Goal: Transaction & Acquisition: Purchase product/service

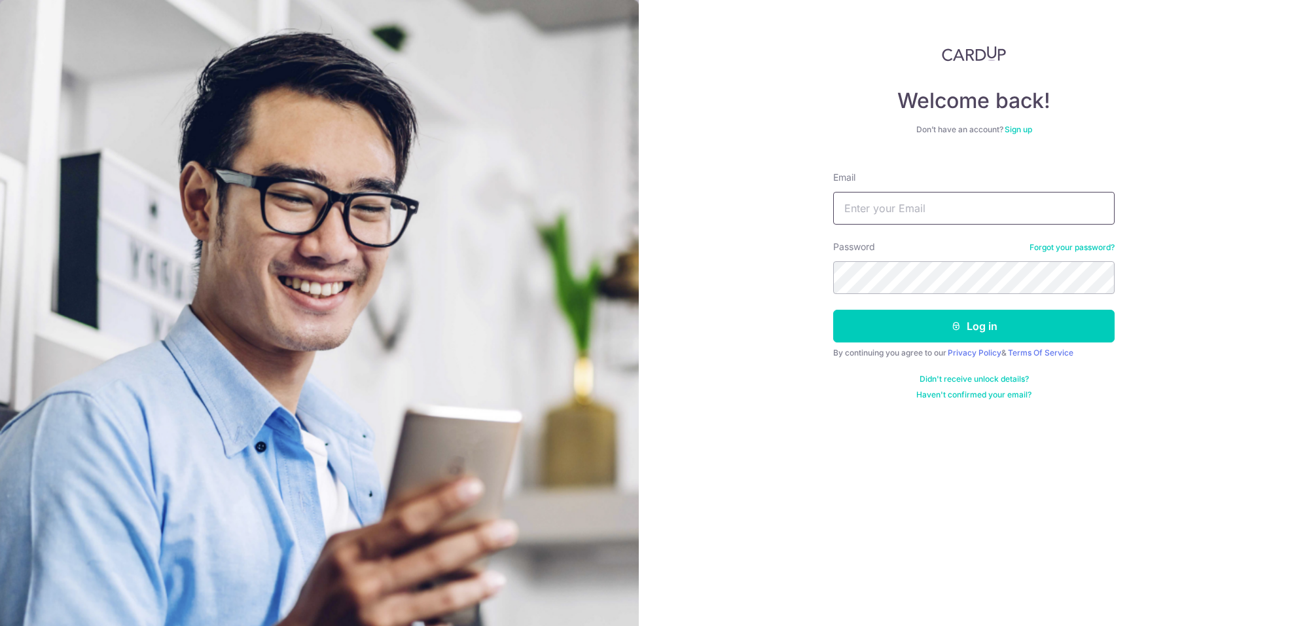
click at [897, 211] on input "Email" at bounding box center [973, 208] width 281 height 33
type input "[EMAIL_ADDRESS][DOMAIN_NAME]"
click at [833, 310] on button "Log in" at bounding box center [973, 326] width 281 height 33
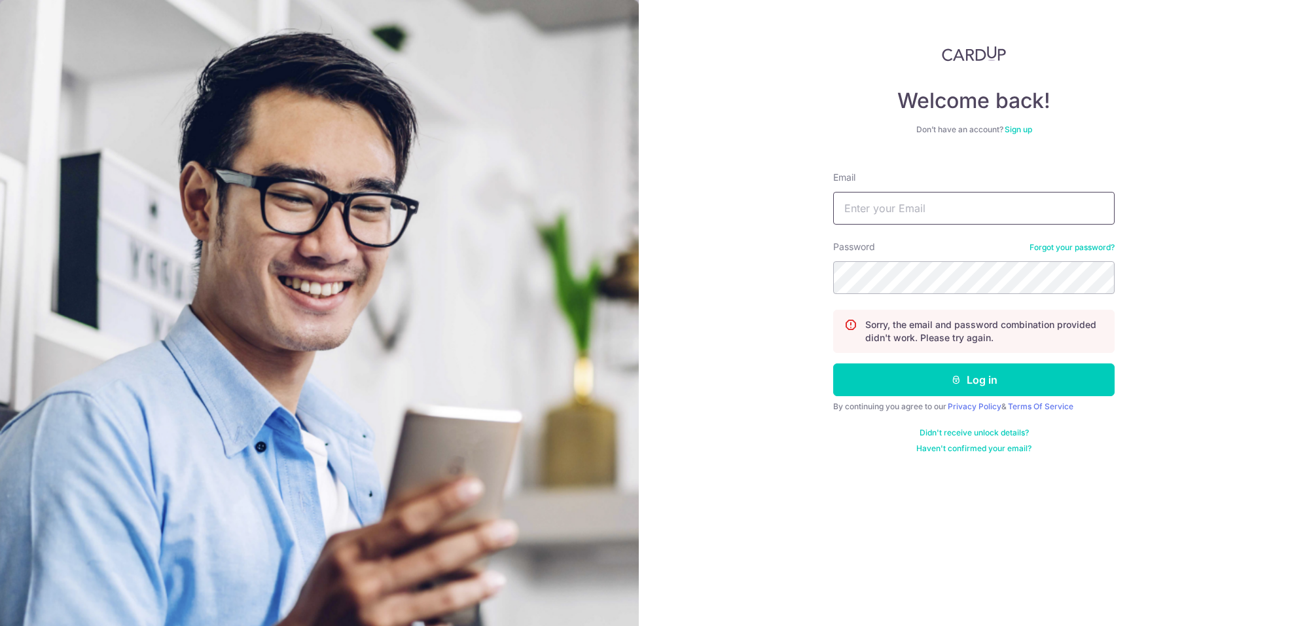
click at [936, 209] on input "Email" at bounding box center [973, 208] width 281 height 33
type input "[EMAIL_ADDRESS][DOMAIN_NAME]"
click at [743, 280] on div "Welcome back! Don’t have an account? Sign up Email weeseah@hotmail.com Password…" at bounding box center [974, 313] width 670 height 626
click at [726, 259] on div "Welcome back! Don’t have an account? Sign up Email weeseah@hotmail.com Password…" at bounding box center [974, 313] width 670 height 626
click at [723, 266] on div "Welcome back! Don’t have an account? Sign up Email weeseah@hotmail.com Password…" at bounding box center [974, 313] width 670 height 626
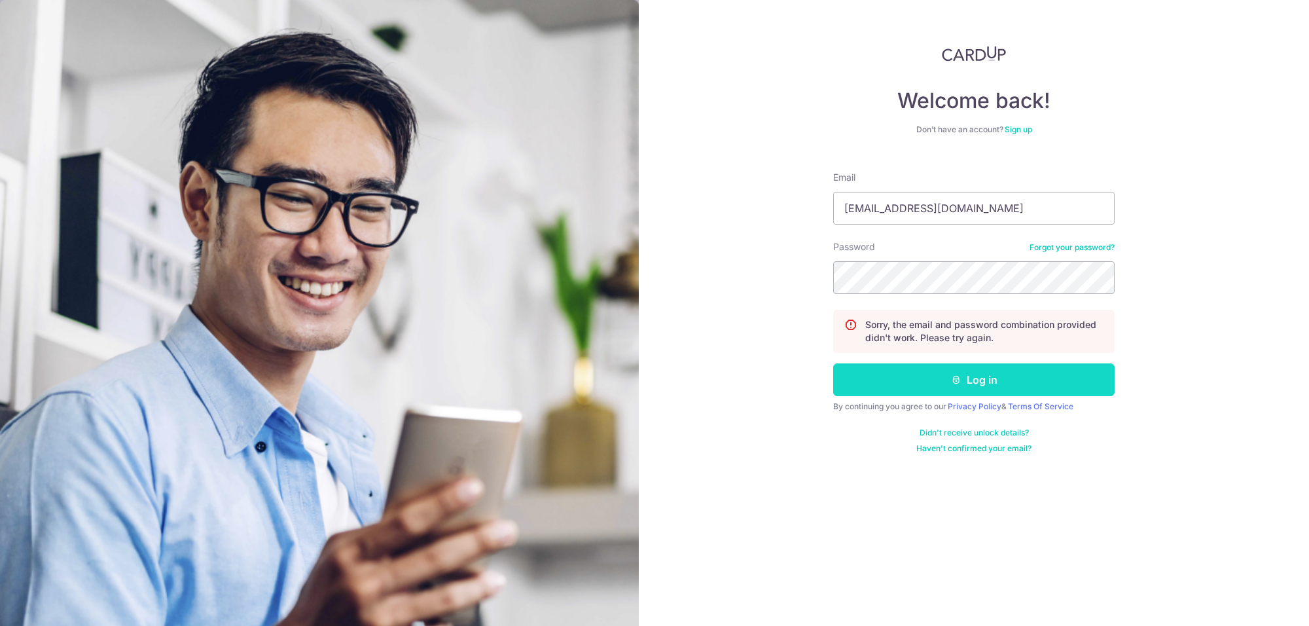
click at [950, 387] on button "Log in" at bounding box center [973, 379] width 281 height 33
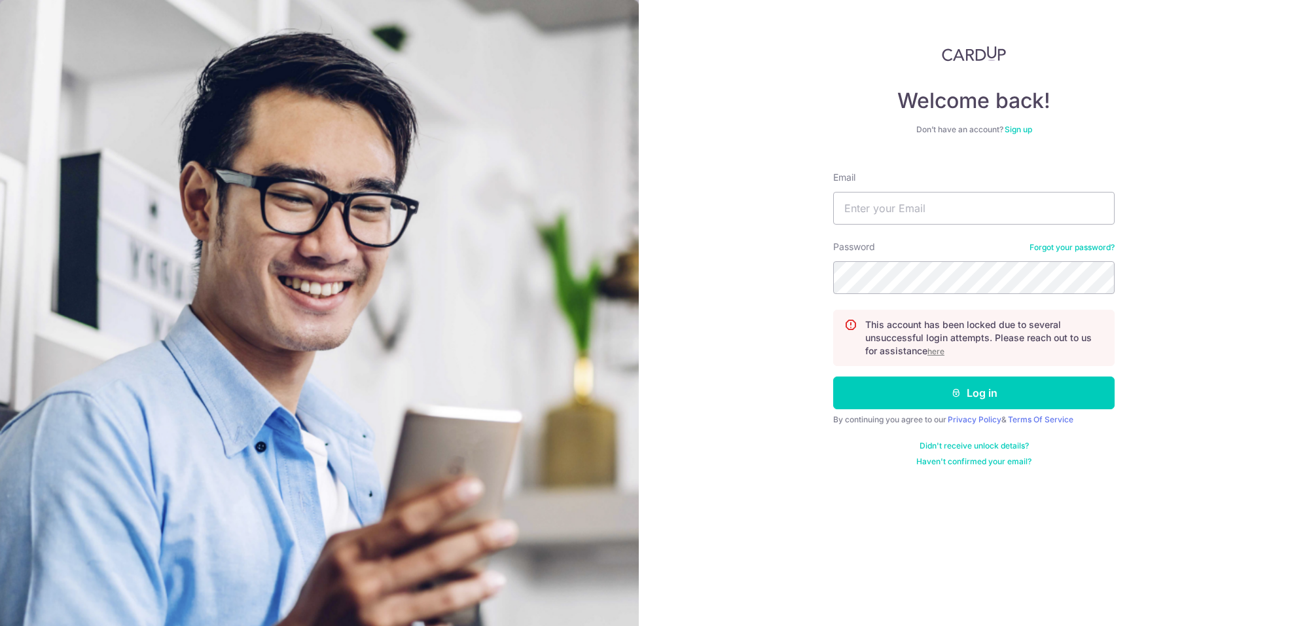
click at [941, 351] on u "here" at bounding box center [935, 351] width 17 height 10
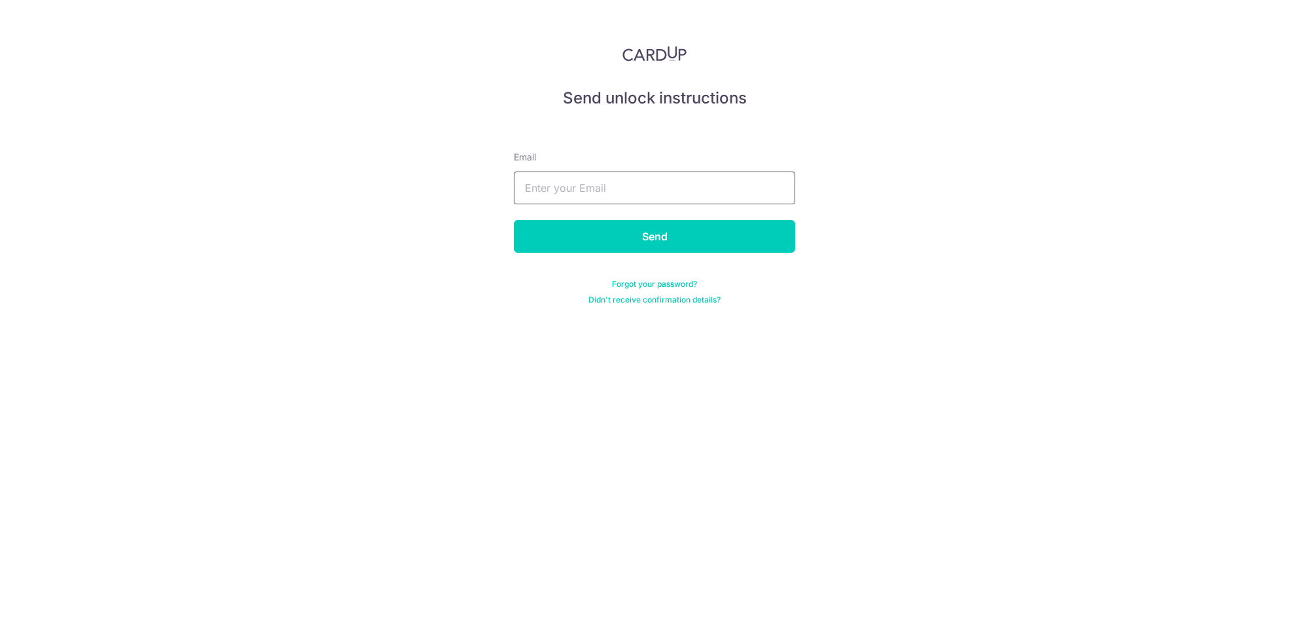
click at [609, 185] on input "text" at bounding box center [654, 187] width 281 height 33
type input "[EMAIL_ADDRESS][DOMAIN_NAME]"
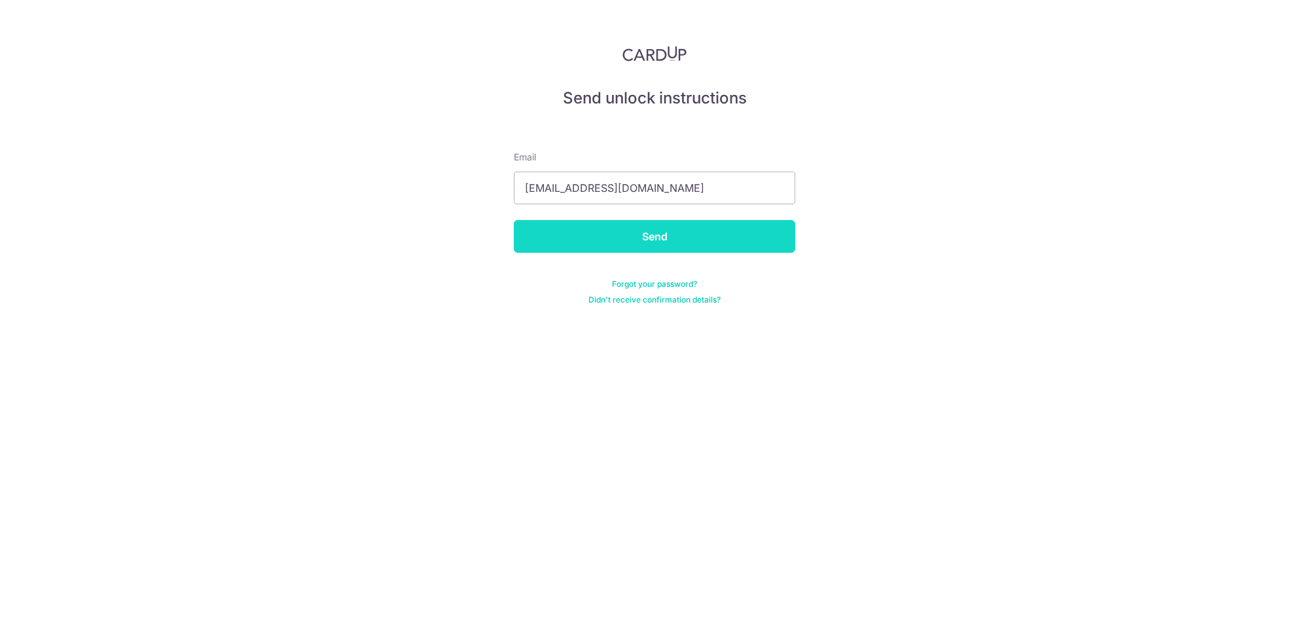
click at [555, 249] on input "Send" at bounding box center [654, 236] width 281 height 33
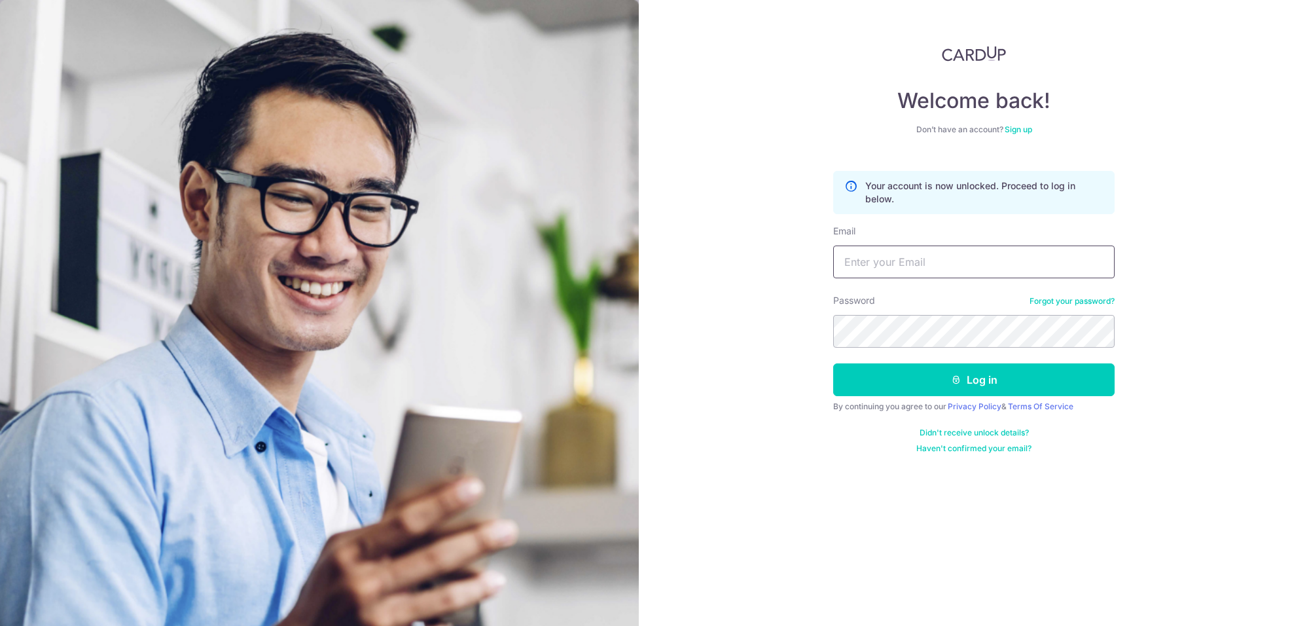
click at [910, 254] on input "Email" at bounding box center [973, 261] width 281 height 33
type input "[EMAIL_ADDRESS][DOMAIN_NAME]"
click at [694, 321] on div "Welcome back! Don’t have an account? Sign up Your account is now unlocked. Proc…" at bounding box center [974, 313] width 670 height 626
drag, startPoint x: 992, startPoint y: 264, endPoint x: 726, endPoint y: 259, distance: 265.8
click at [726, 259] on div "Welcome back! Don’t have an account? Sign up Your account is now unlocked. Proc…" at bounding box center [974, 313] width 670 height 626
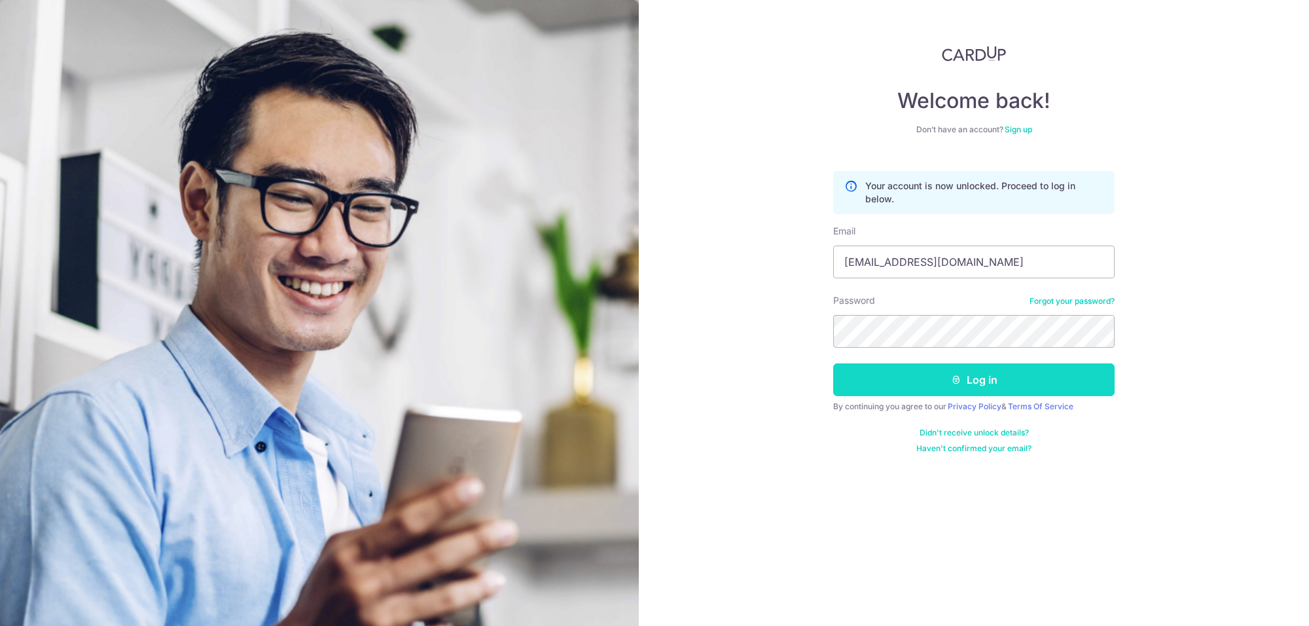
click at [940, 374] on button "Log in" at bounding box center [973, 379] width 281 height 33
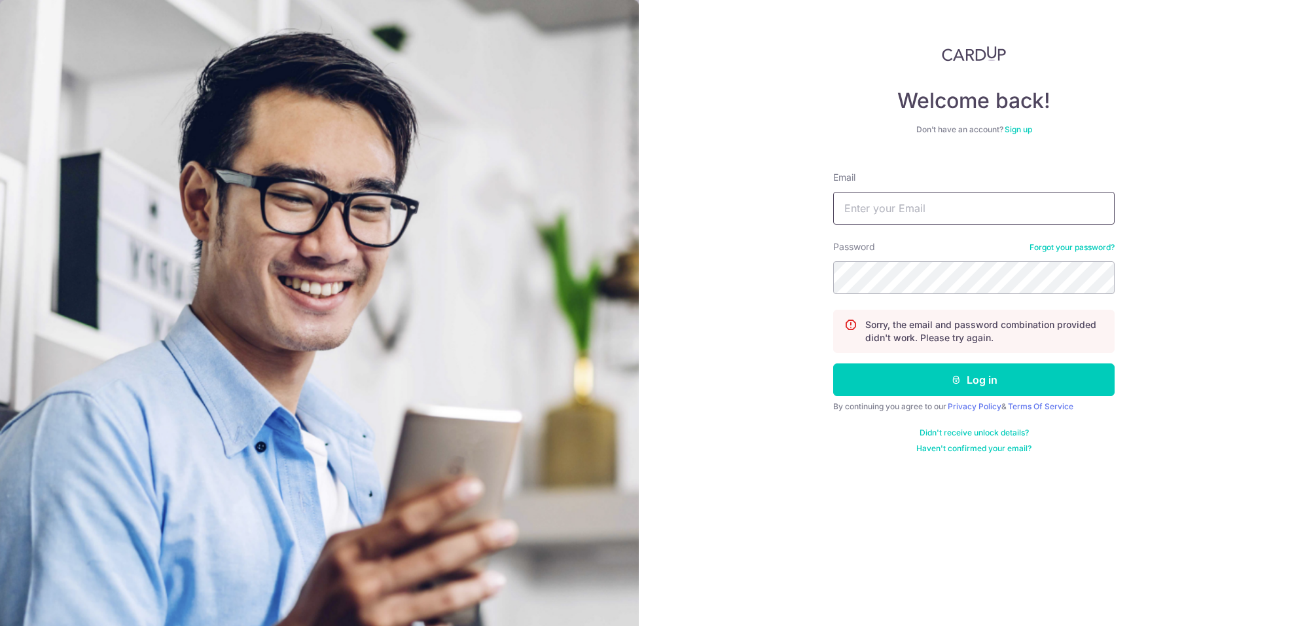
click at [931, 211] on input "Email" at bounding box center [973, 208] width 281 height 33
type input "[EMAIL_ADDRESS][DOMAIN_NAME]"
click at [914, 391] on button "Log in" at bounding box center [973, 379] width 281 height 33
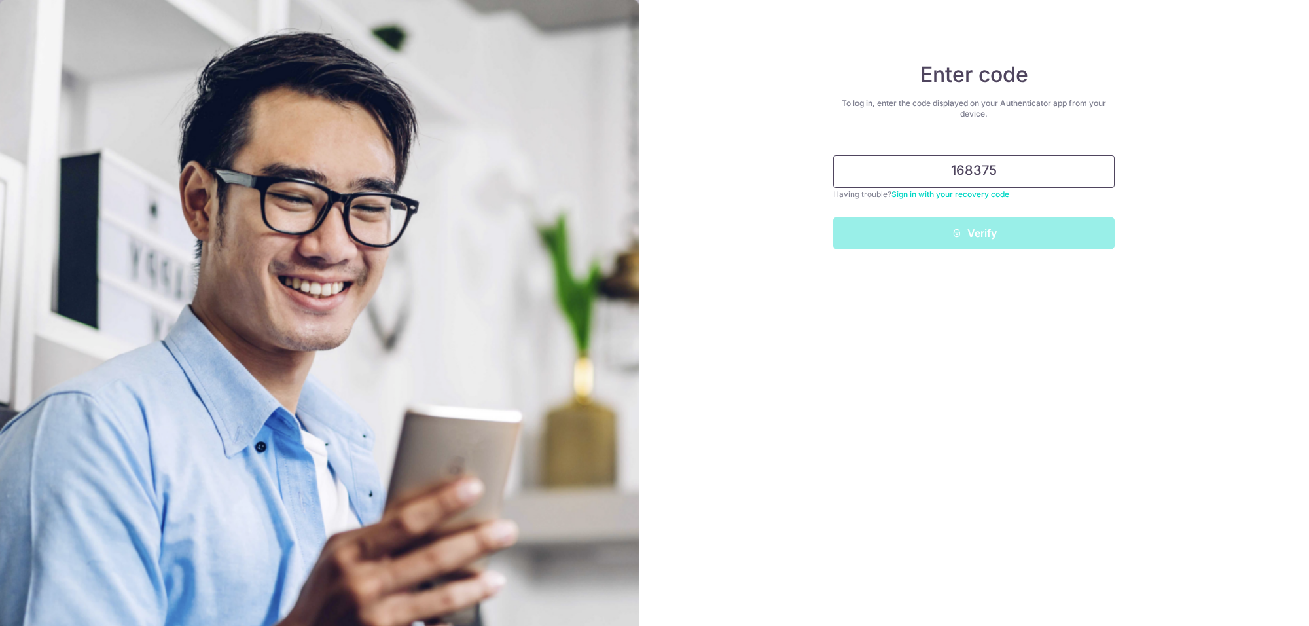
type input "168375"
click at [833, 217] on button "Verify" at bounding box center [973, 233] width 281 height 33
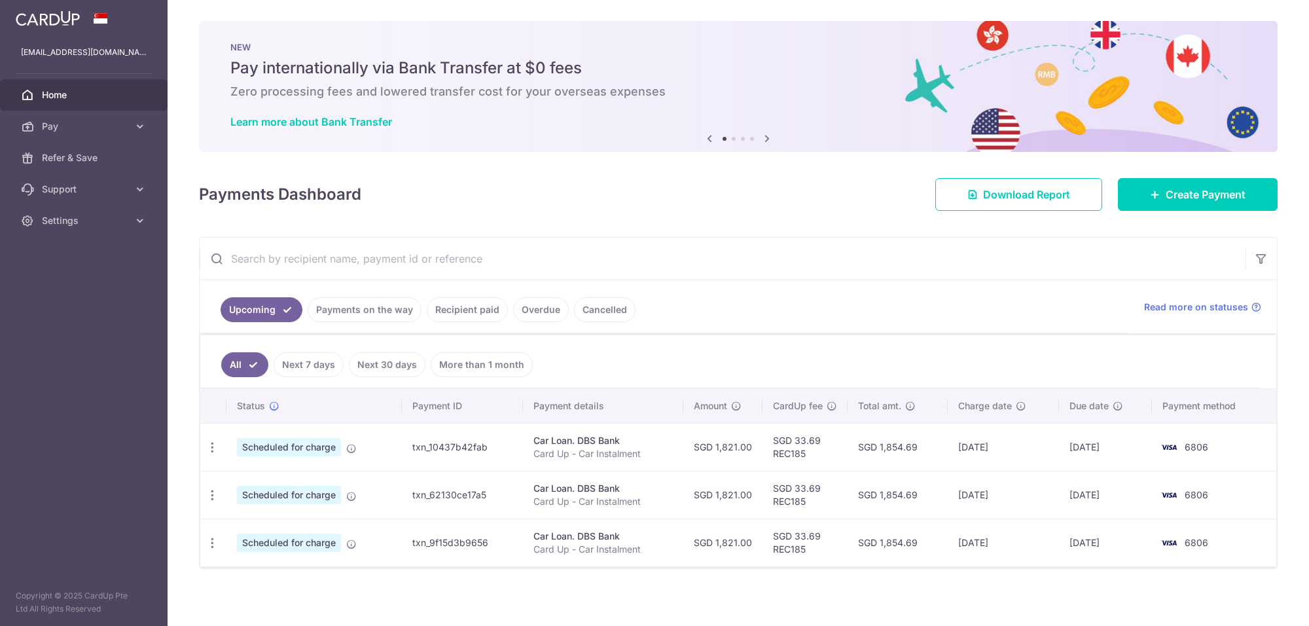
drag, startPoint x: 0, startPoint y: 0, endPoint x: 959, endPoint y: 236, distance: 988.1
click at [959, 237] on div "Upcoming Payments on the way Recipient paid Overdue Cancelled Read more on stat…" at bounding box center [738, 403] width 1079 height 332
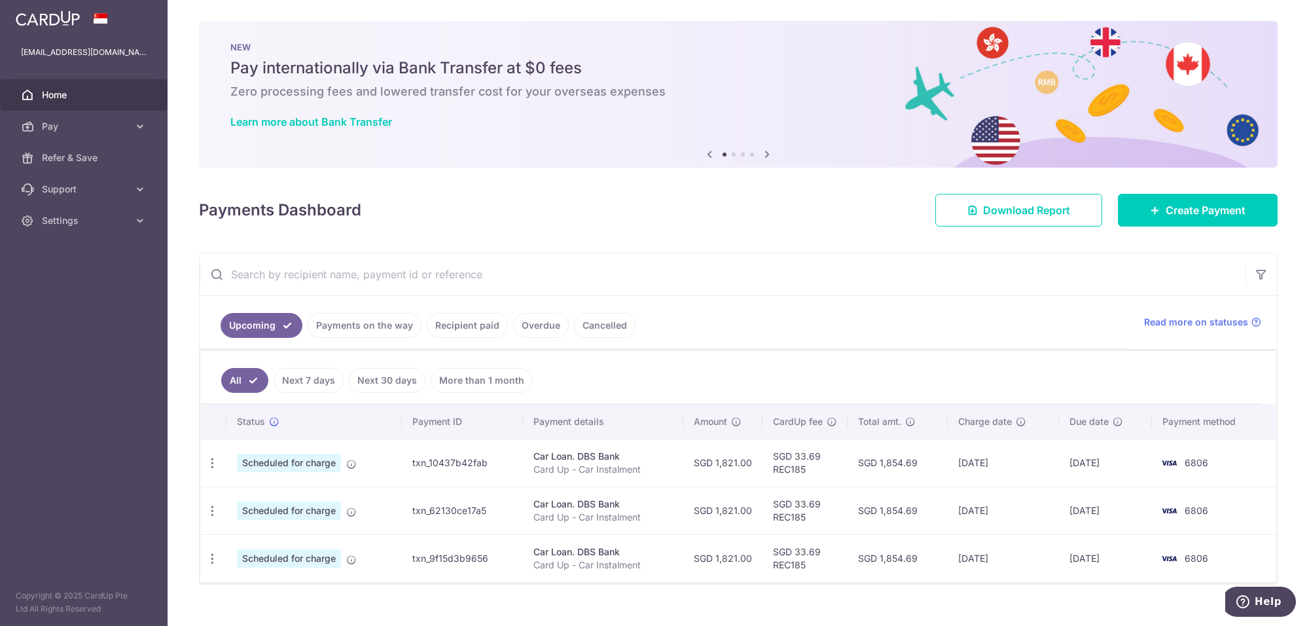
scroll to position [24, 0]
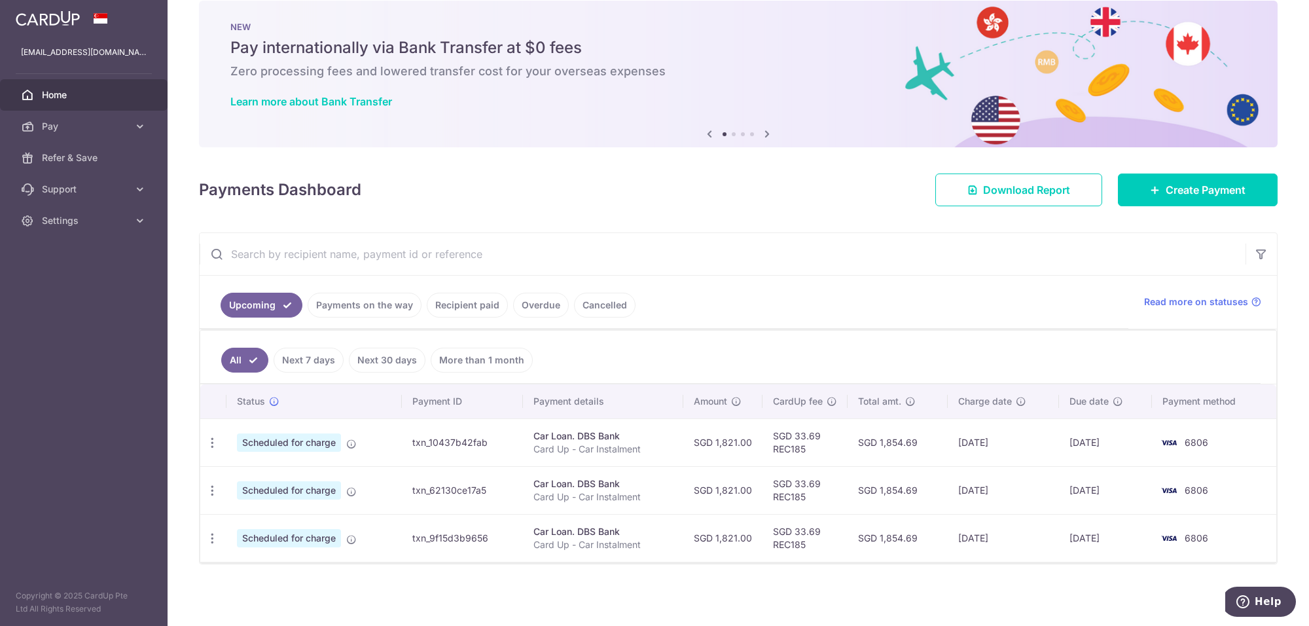
click at [1200, 168] on div "Payments Dashboard Download Report Create Payment" at bounding box center [738, 187] width 1079 height 38
click at [1173, 188] on span "Create Payment" at bounding box center [1206, 190] width 80 height 16
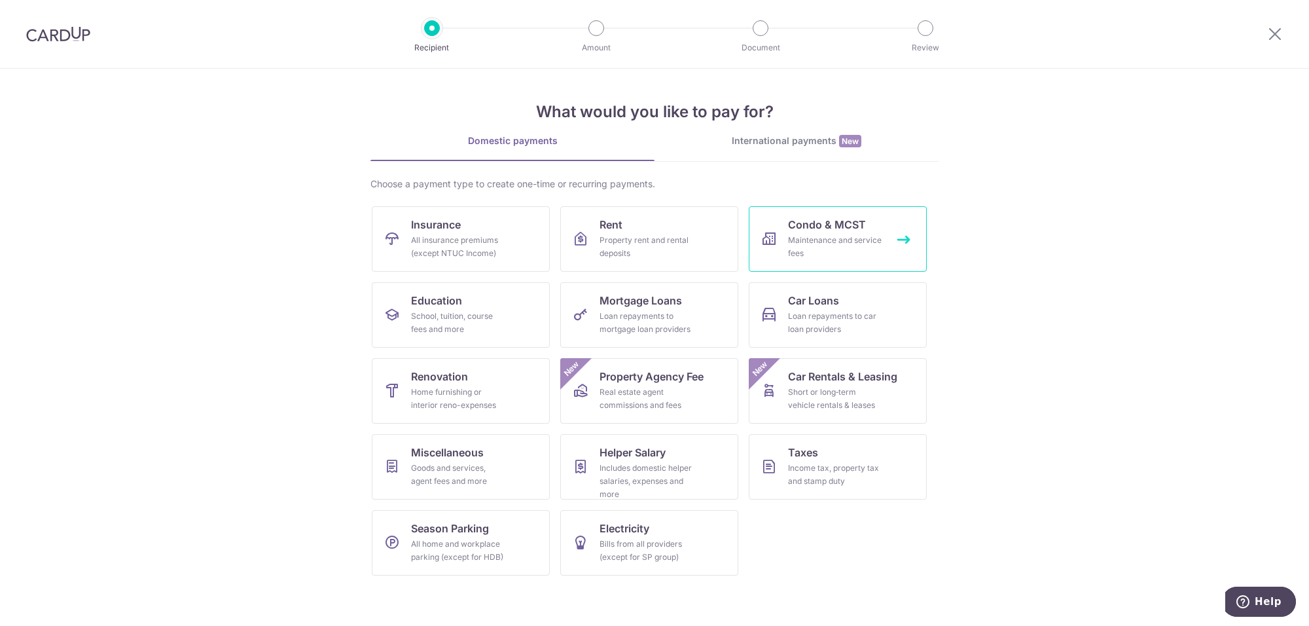
click at [868, 238] on div "Maintenance and service fees" at bounding box center [835, 247] width 94 height 26
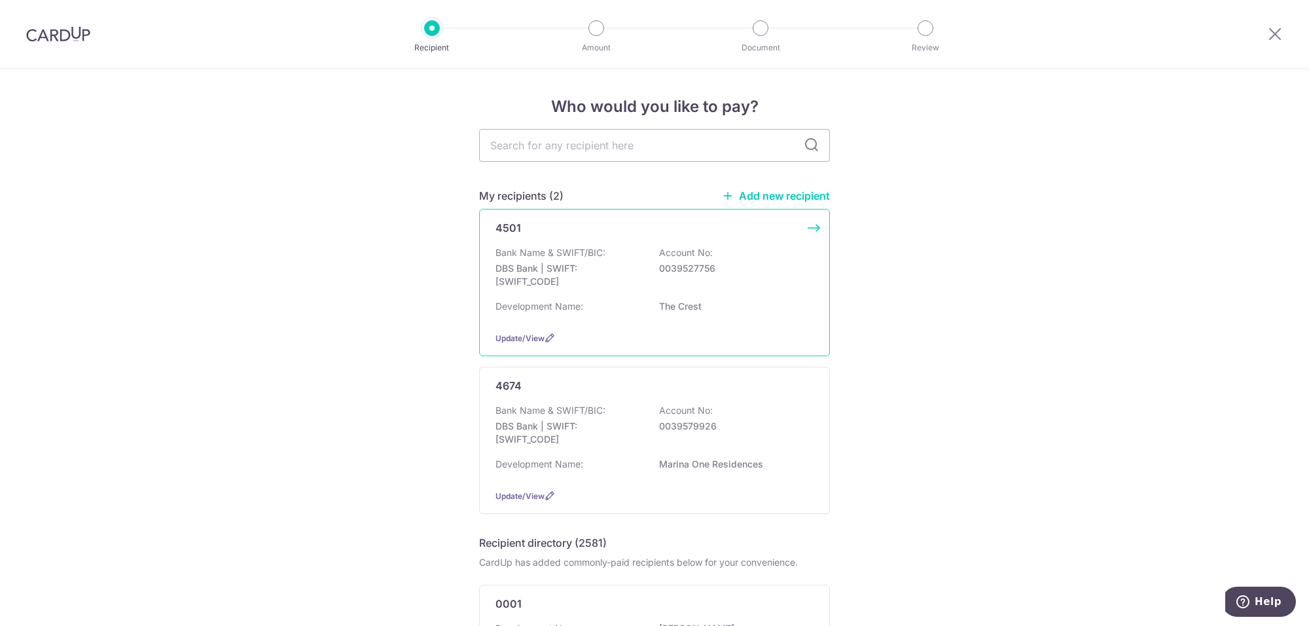
click at [728, 310] on p "The Crest" at bounding box center [732, 306] width 147 height 13
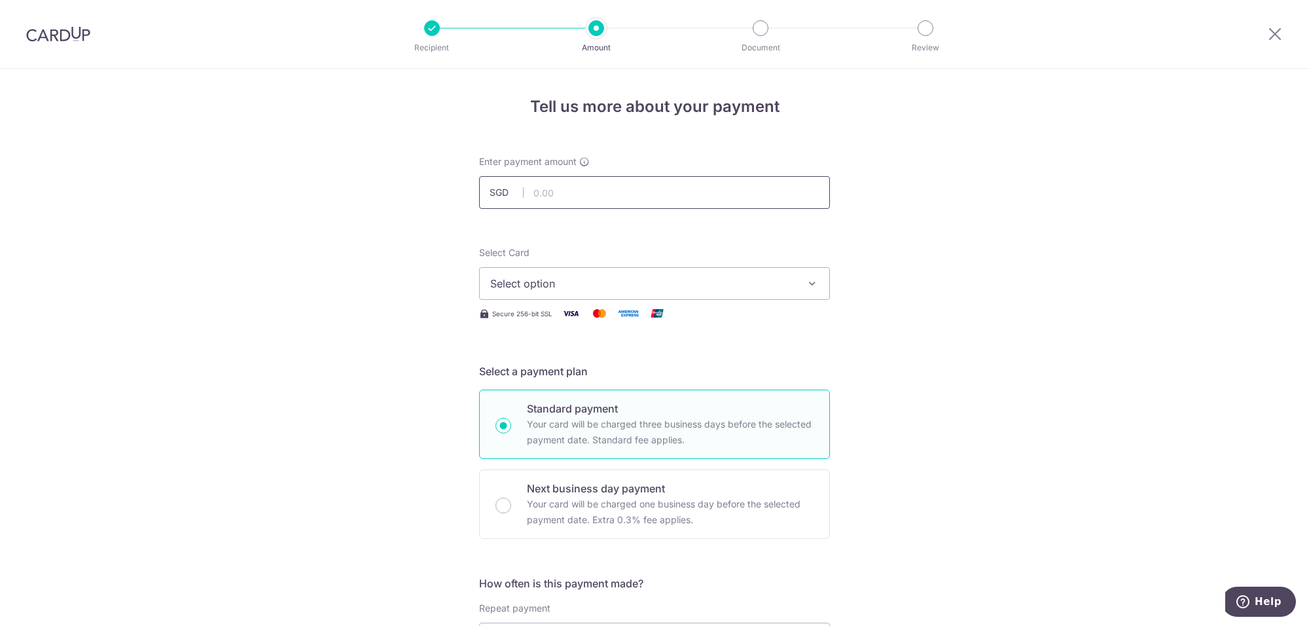
click at [560, 197] on input "text" at bounding box center [654, 192] width 351 height 33
type input "1,530.36"
click at [571, 286] on span "Select option" at bounding box center [642, 284] width 305 height 16
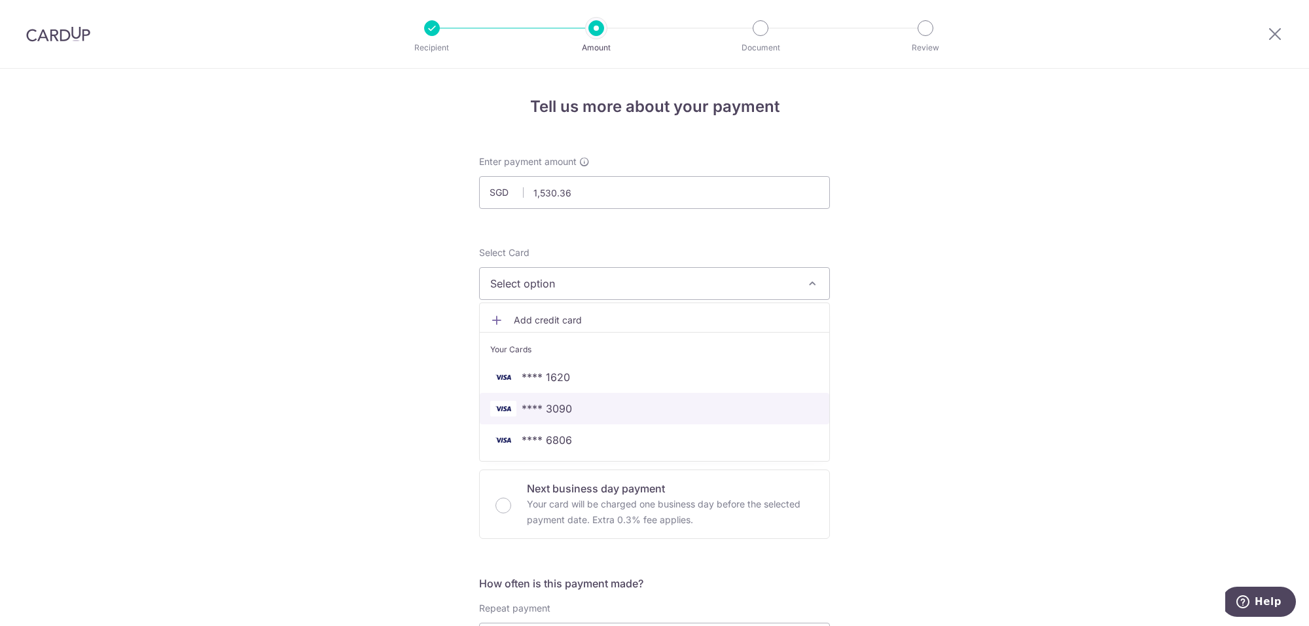
click at [624, 397] on link "**** 3090" at bounding box center [654, 408] width 349 height 31
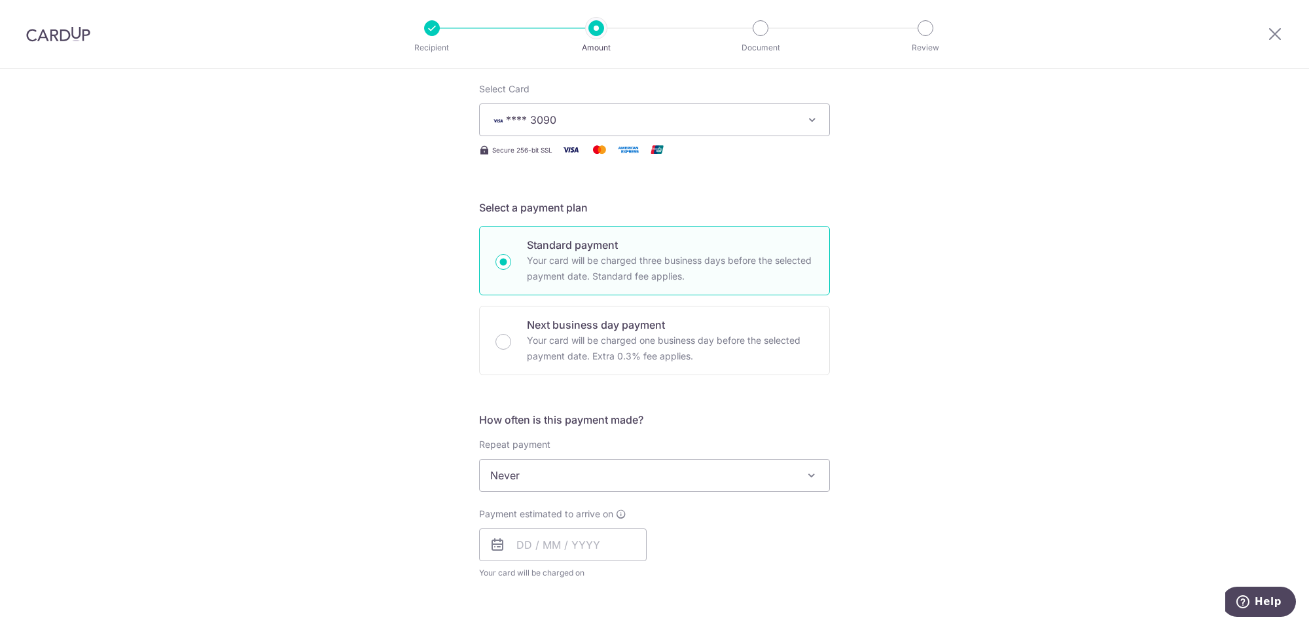
scroll to position [190, 0]
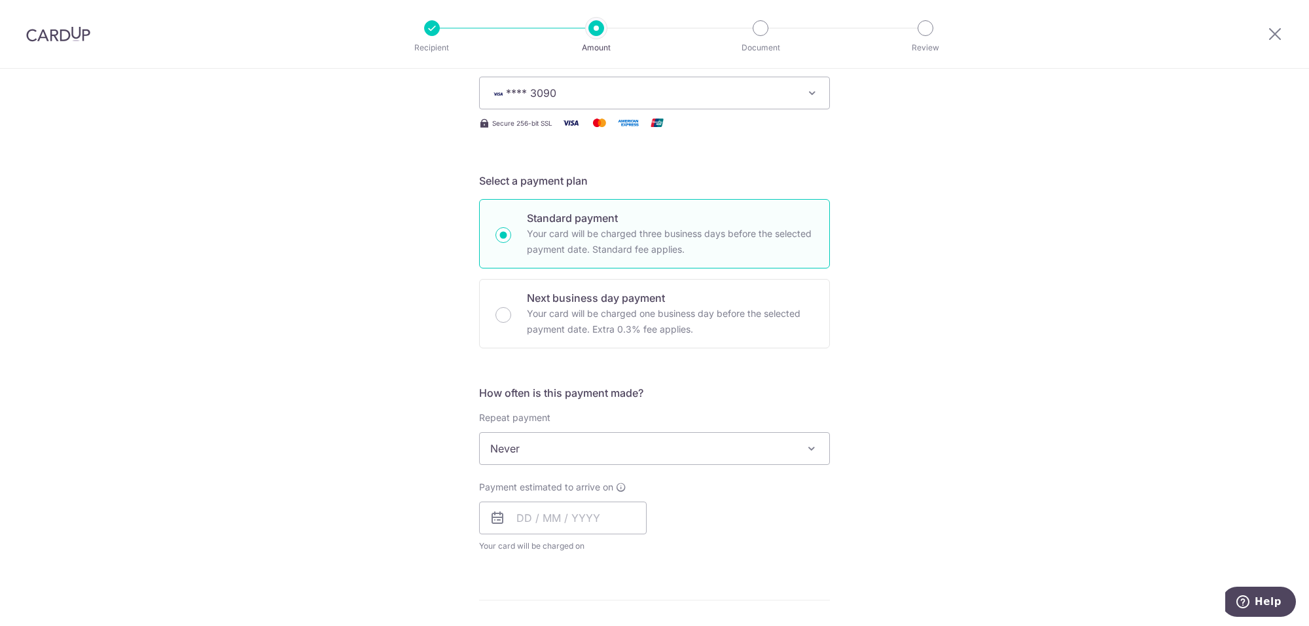
click at [622, 444] on span "Never" at bounding box center [654, 448] width 349 height 31
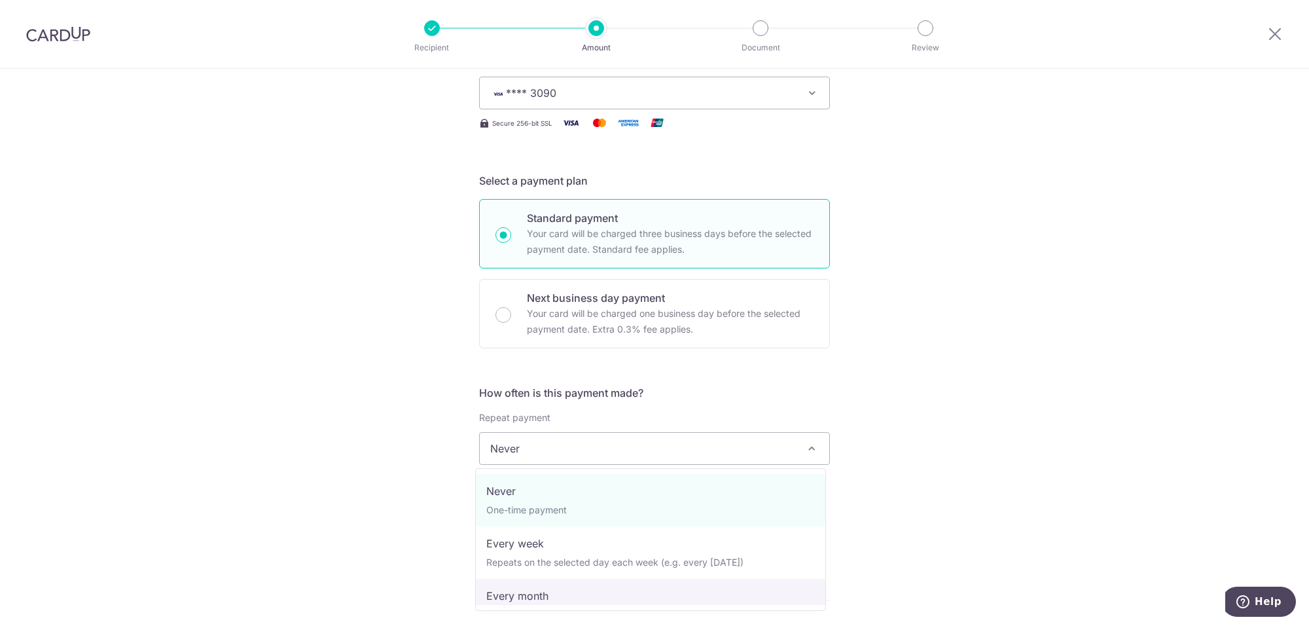
scroll to position [82, 0]
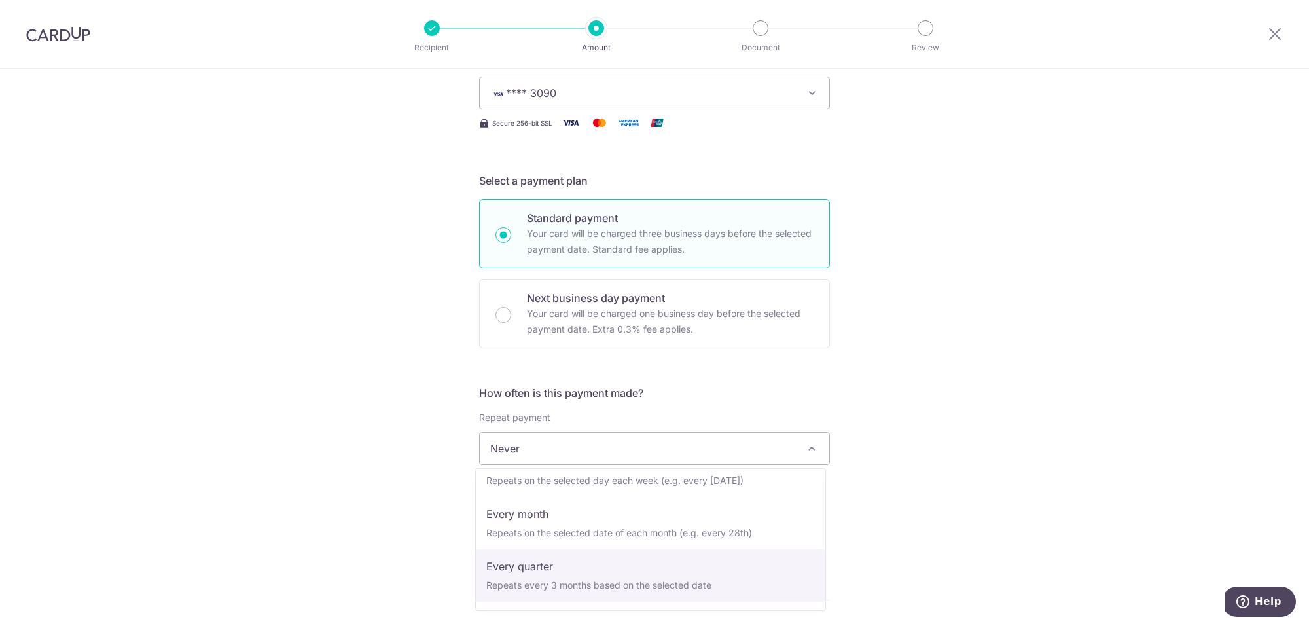
select select "4"
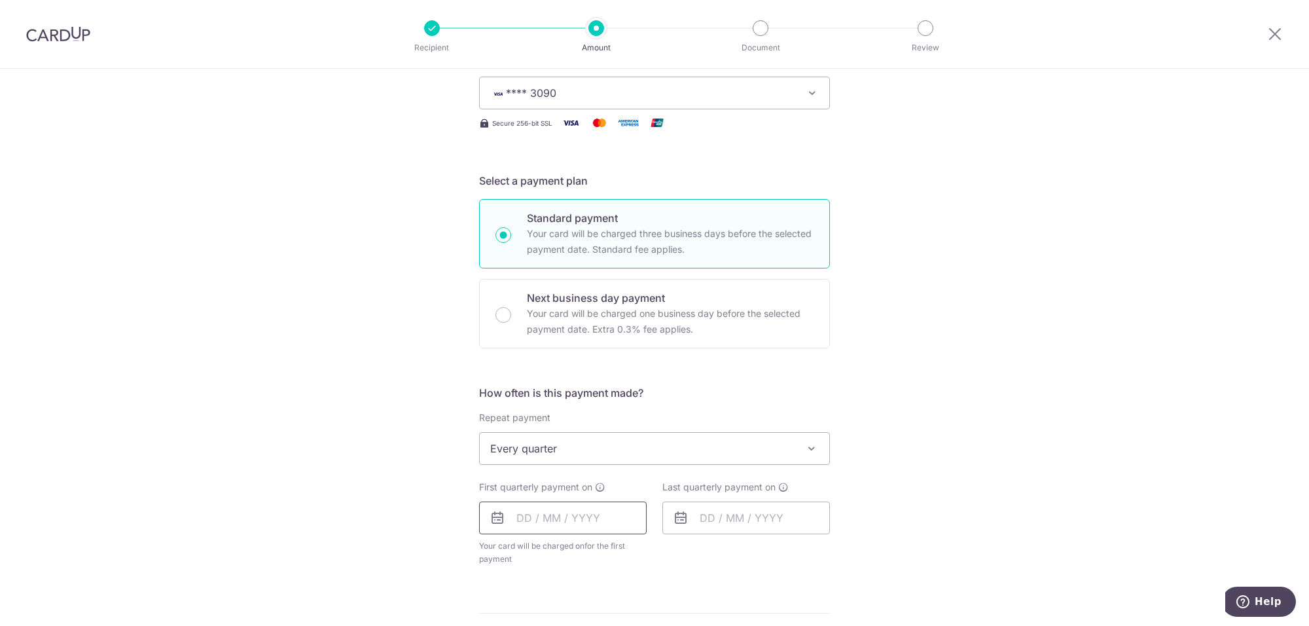
click at [581, 516] on input "text" at bounding box center [563, 517] width 168 height 33
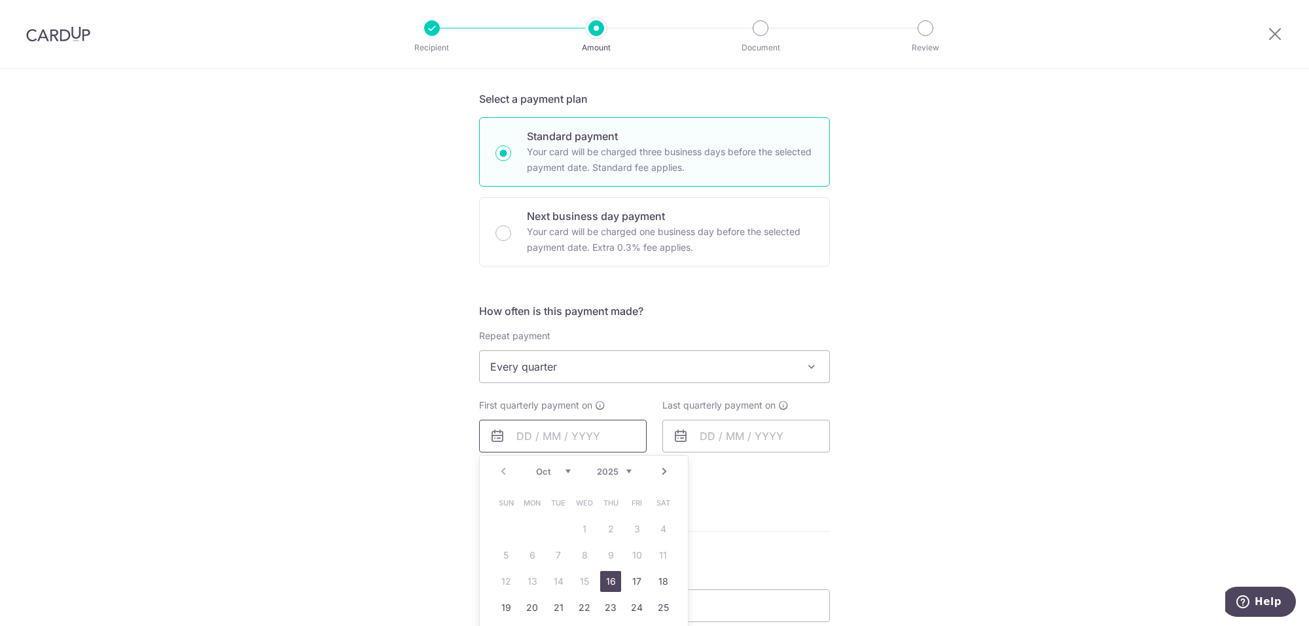
scroll to position [354, 0]
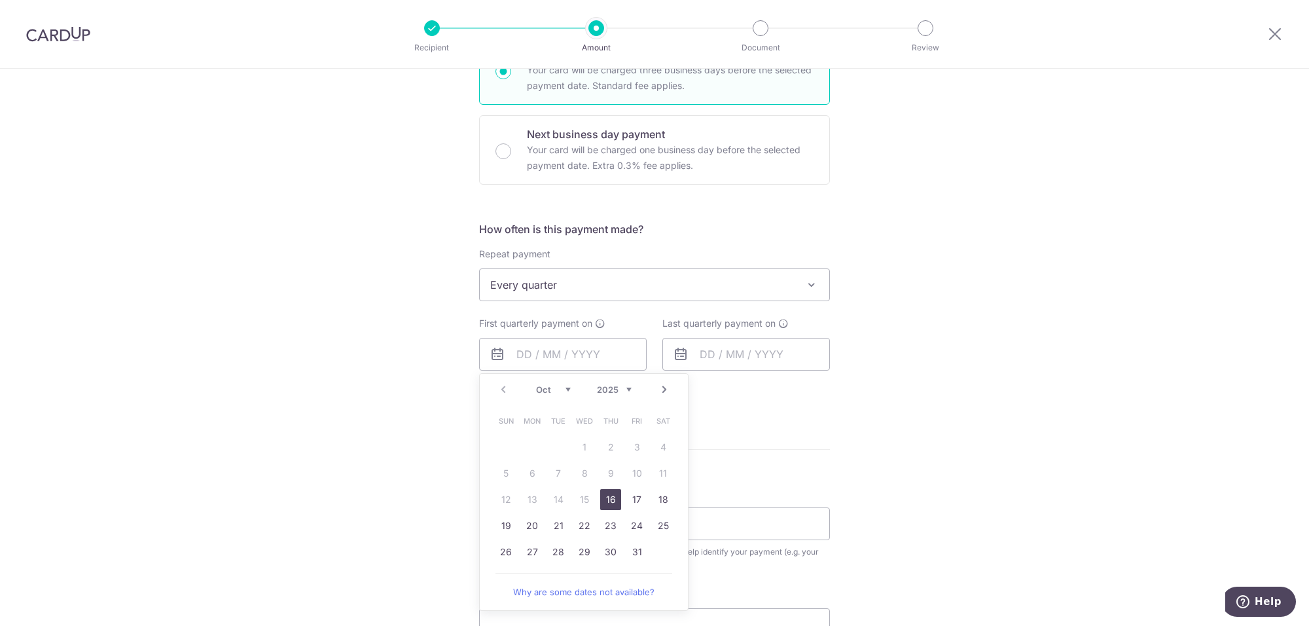
click at [602, 495] on link "16" at bounding box center [610, 499] width 21 height 21
type input "[DATE]"
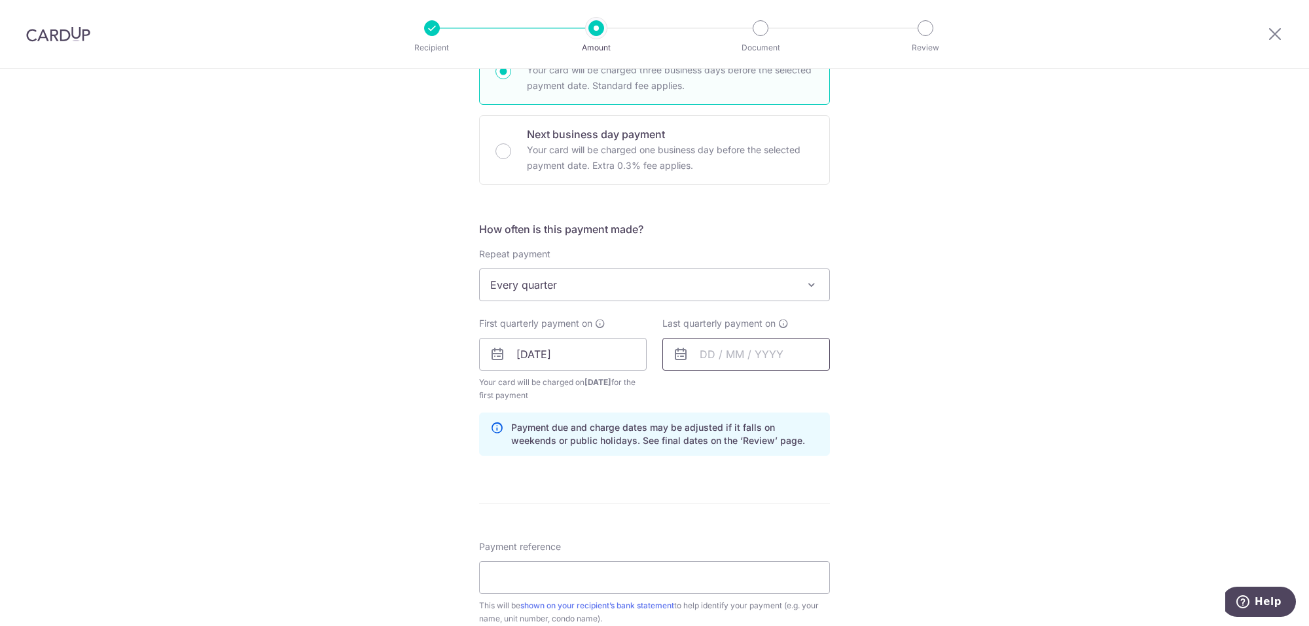
click at [734, 351] on input "text" at bounding box center [746, 354] width 168 height 33
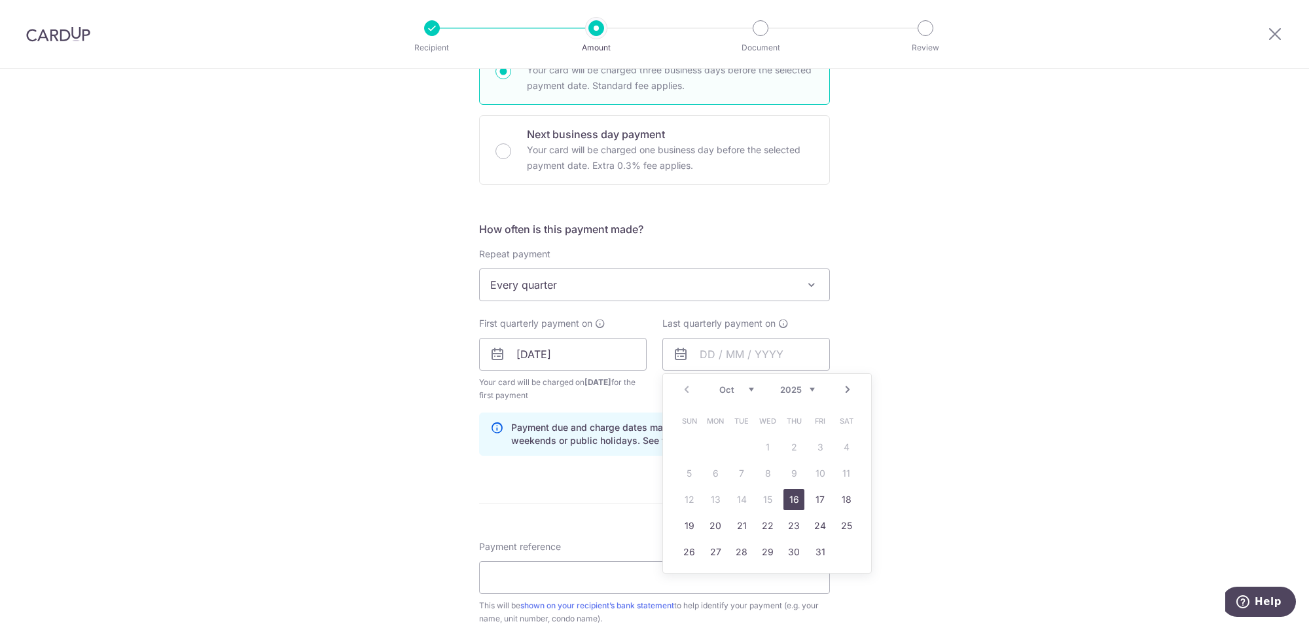
click at [793, 387] on select "2025 2026 2027 2028 2029 2030 2031 2032 2033 2034 2035" at bounding box center [797, 389] width 35 height 10
click at [741, 388] on select "Jan Feb Mar Apr May Jun Jul Aug Sep Oct Nov Dec" at bounding box center [736, 389] width 35 height 10
click at [956, 310] on div "Tell us more about your payment Enter payment amount SGD 1,530.36 1530.36 Selec…" at bounding box center [654, 340] width 1309 height 1251
click at [708, 357] on input "text" at bounding box center [746, 354] width 168 height 33
click at [787, 393] on select "2025 2026 2027 2028 2029 2030 2031 2032 2033 2034 2035" at bounding box center [797, 389] width 35 height 10
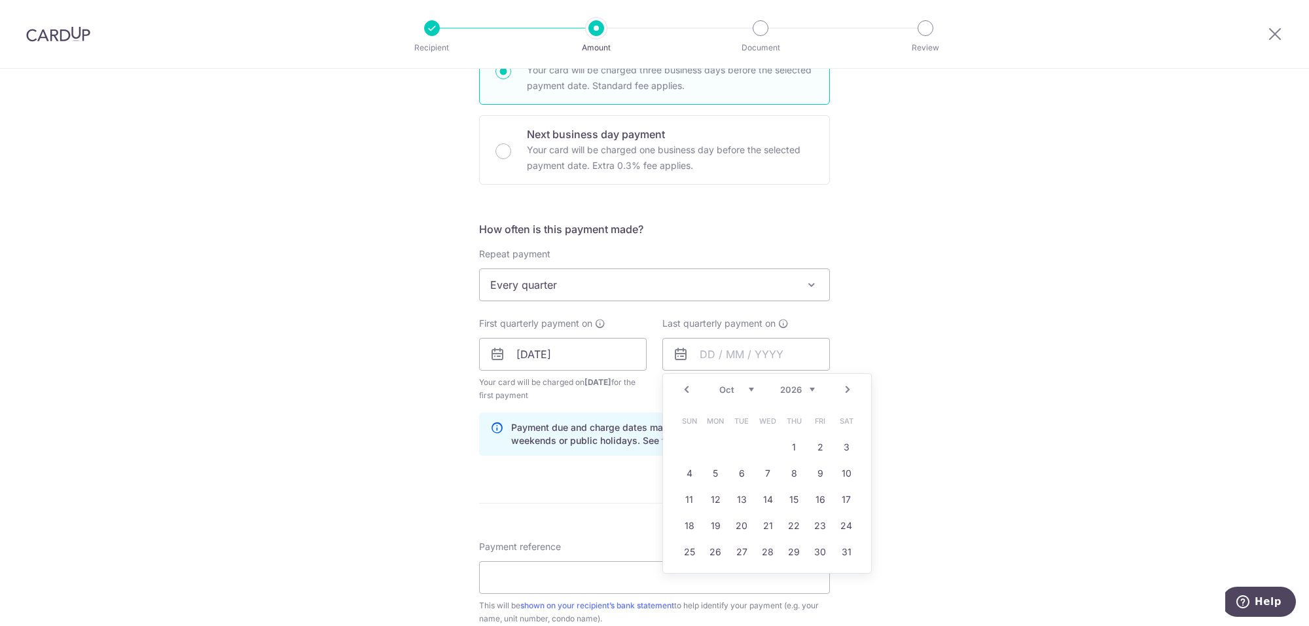
click at [738, 380] on div "Prev Next Jan Feb Mar Apr May Jun Jul Aug Sep Oct Nov Dec 2025 2026 2027 2028 2…" at bounding box center [767, 389] width 208 height 31
click at [743, 391] on select "Jan Feb Mar Apr May Jun Jul Aug Sep Oct Nov Dec" at bounding box center [736, 389] width 35 height 10
click at [815, 503] on link "16" at bounding box center [820, 499] width 21 height 21
type input "[DATE]"
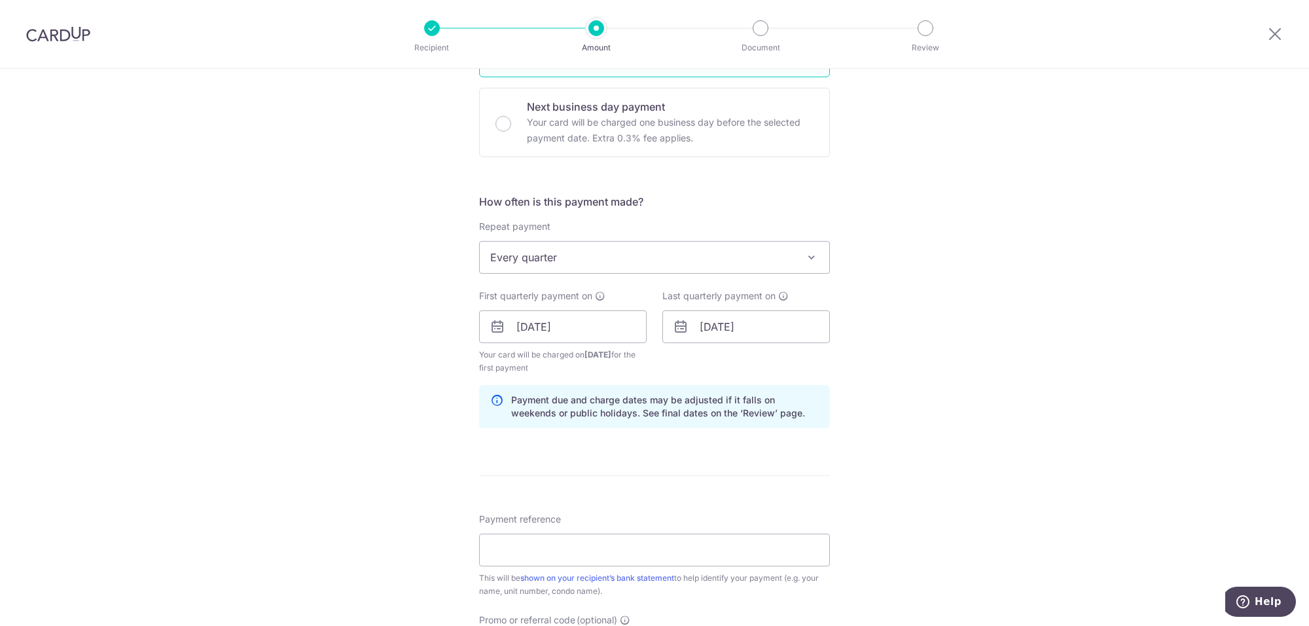
scroll to position [409, 0]
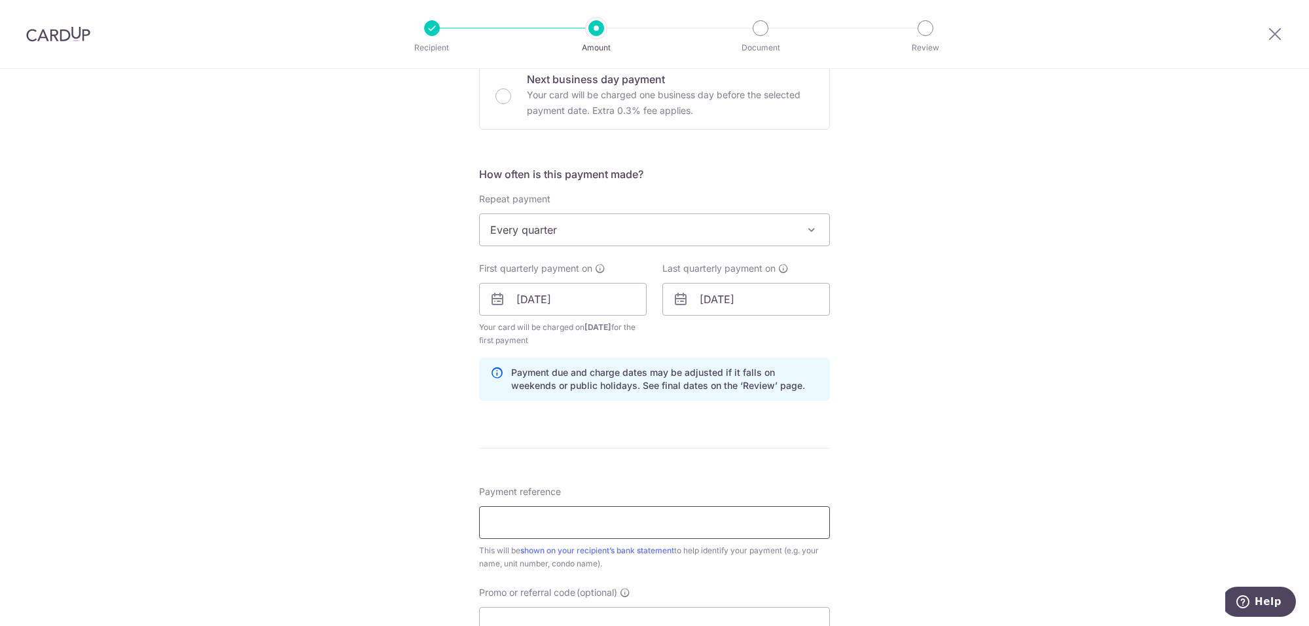
click at [567, 514] on input "Payment reference" at bounding box center [654, 522] width 351 height 33
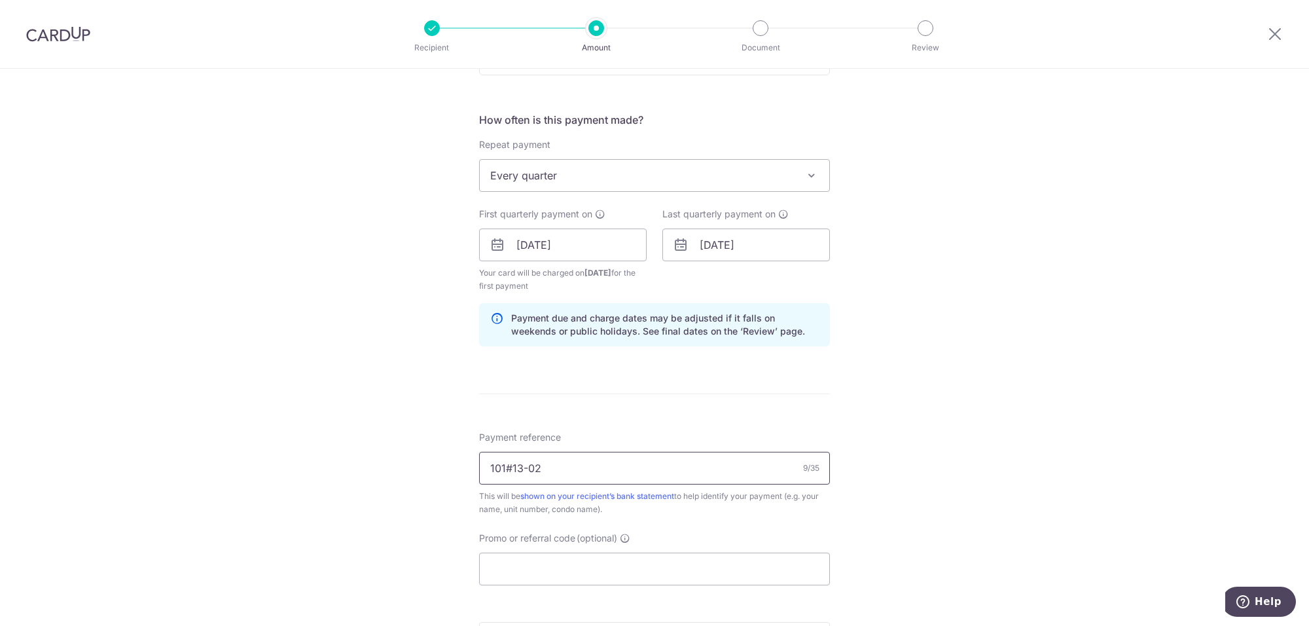
scroll to position [573, 0]
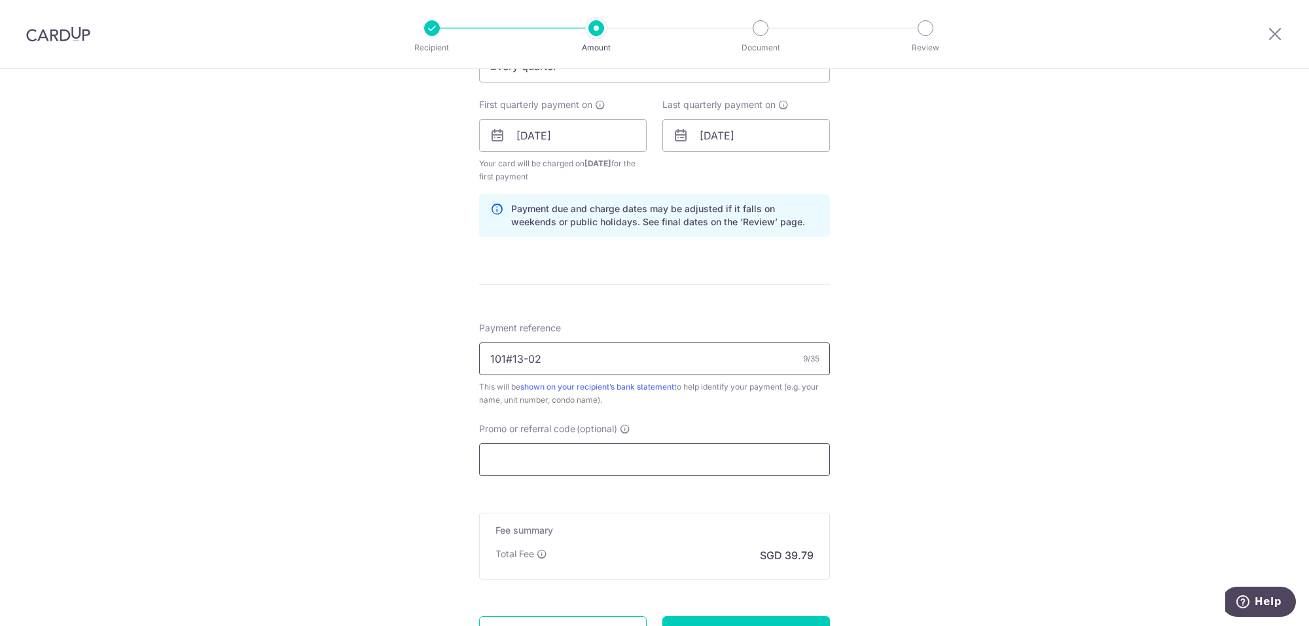
type input "101#13-02"
click at [633, 455] on input "Promo or referral code (optional)" at bounding box center [654, 459] width 351 height 33
click at [567, 452] on input "Promo or referral code (optional)" at bounding box center [654, 459] width 351 height 33
click at [568, 459] on input "Promo or referral code (optional)" at bounding box center [654, 459] width 351 height 33
paste input "3HOME25R"
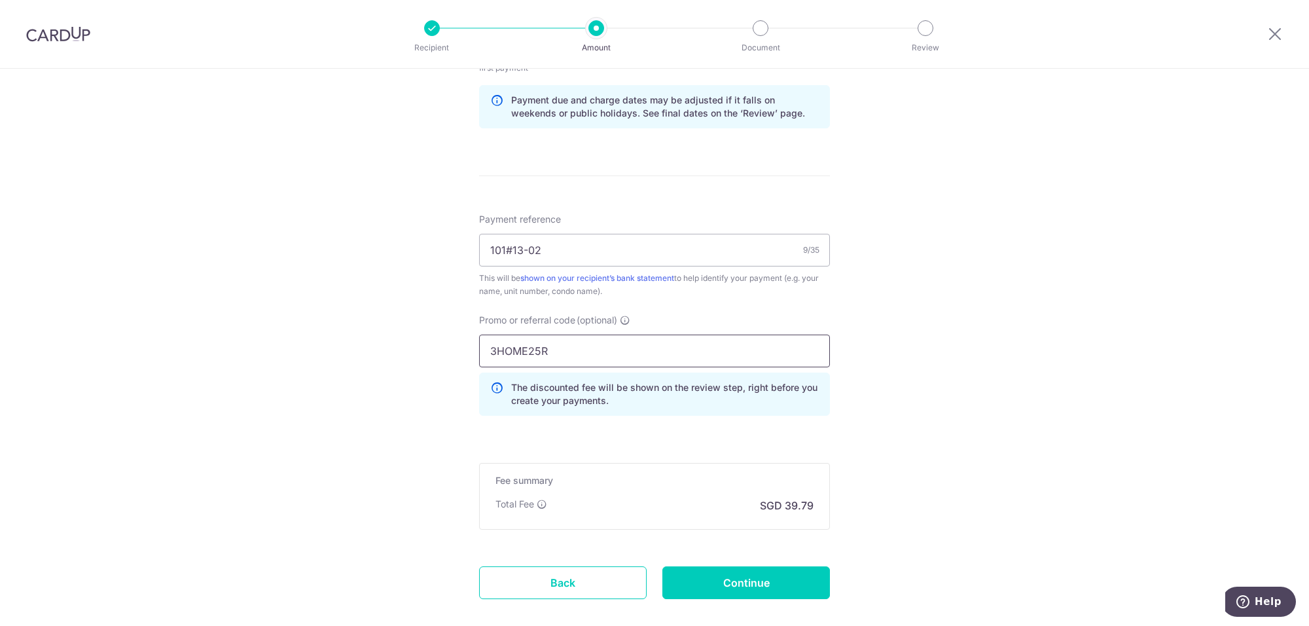
scroll to position [755, 0]
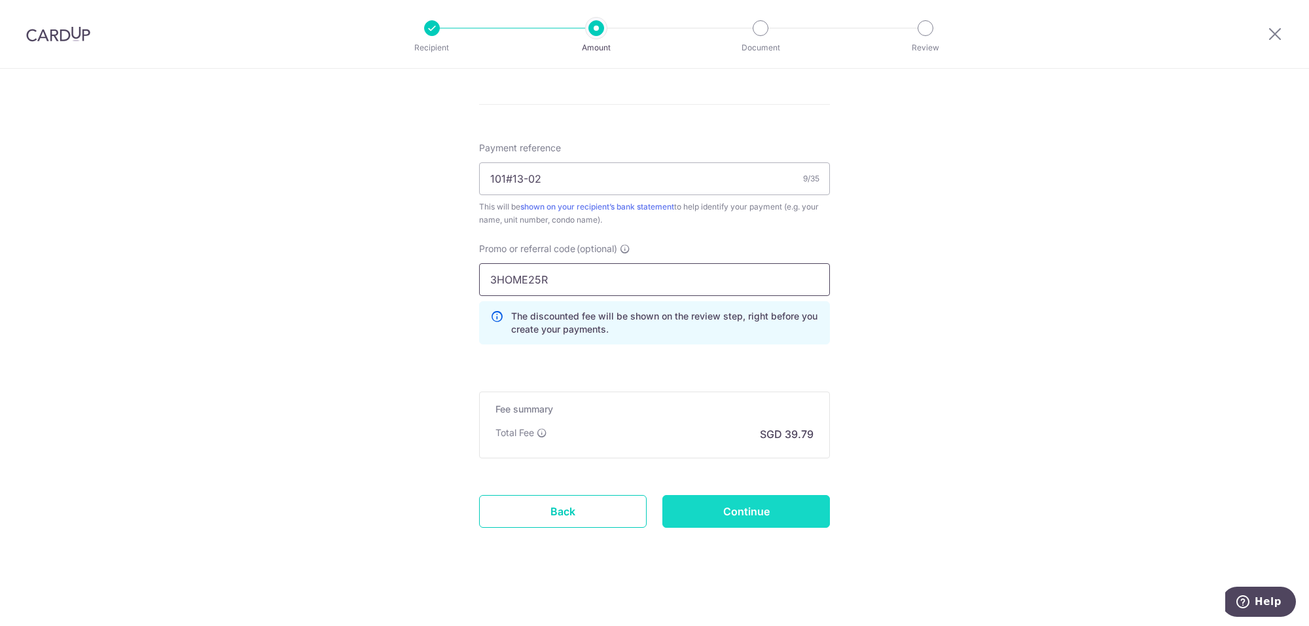
type input "3HOME25R"
click at [721, 522] on input "Continue" at bounding box center [746, 511] width 168 height 33
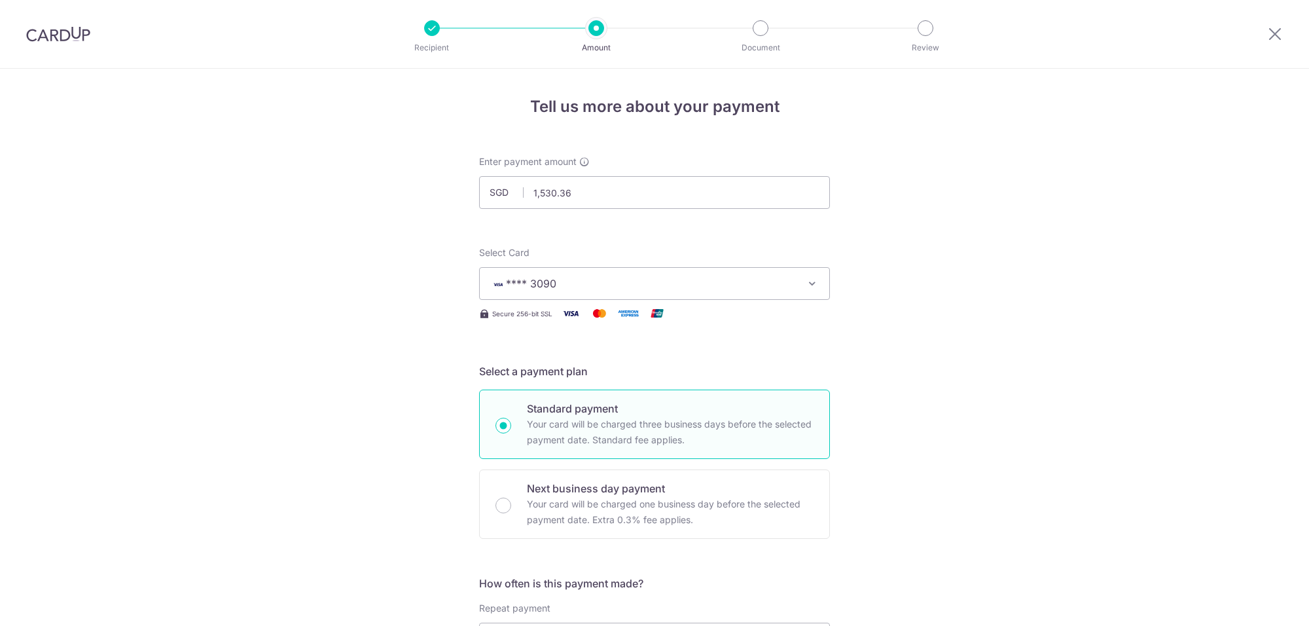
scroll to position [724, 0]
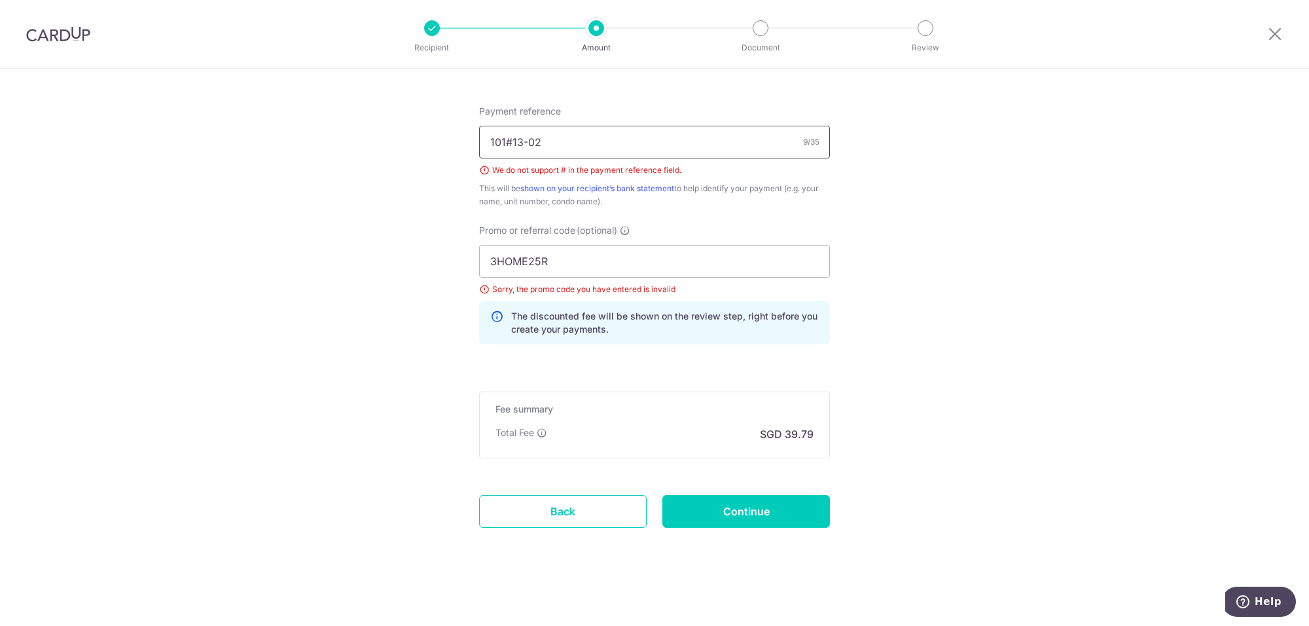
click at [525, 138] on input "101#13-02" at bounding box center [654, 142] width 351 height 33
type input "101 #1302"
click at [642, 260] on input "3HOME25R" at bounding box center [654, 261] width 351 height 33
drag, startPoint x: 575, startPoint y: 259, endPoint x: 378, endPoint y: 265, distance: 196.4
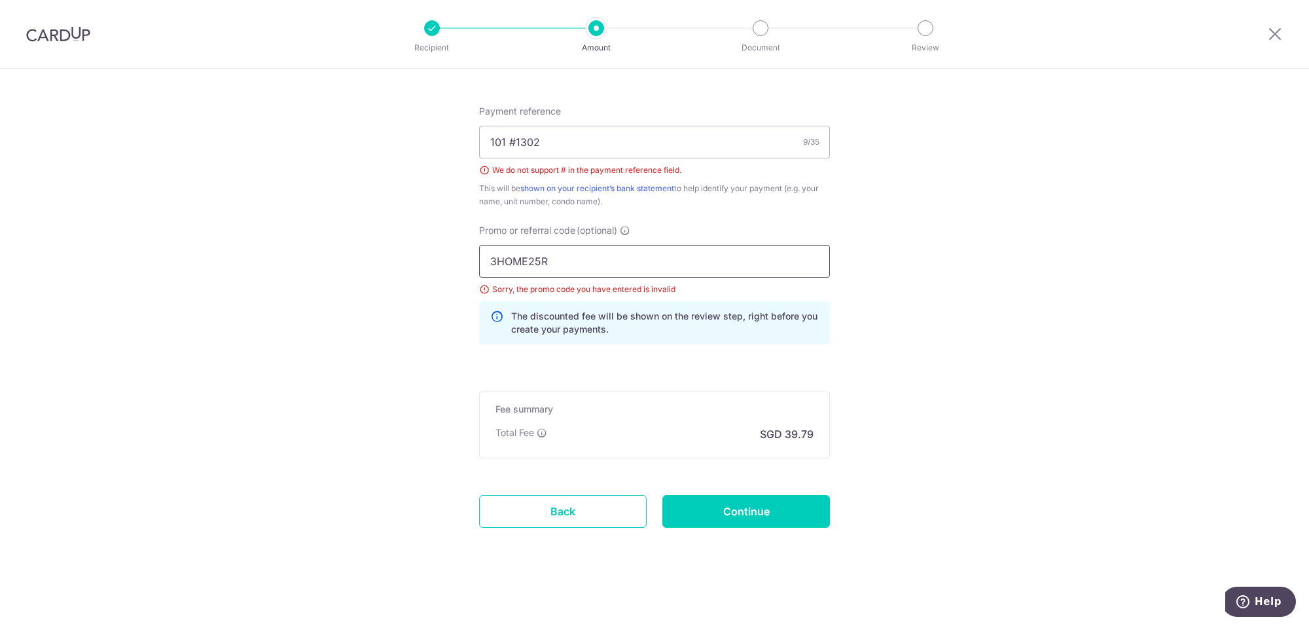
type input "REC185"
click at [717, 509] on input "Continue" at bounding box center [746, 511] width 168 height 33
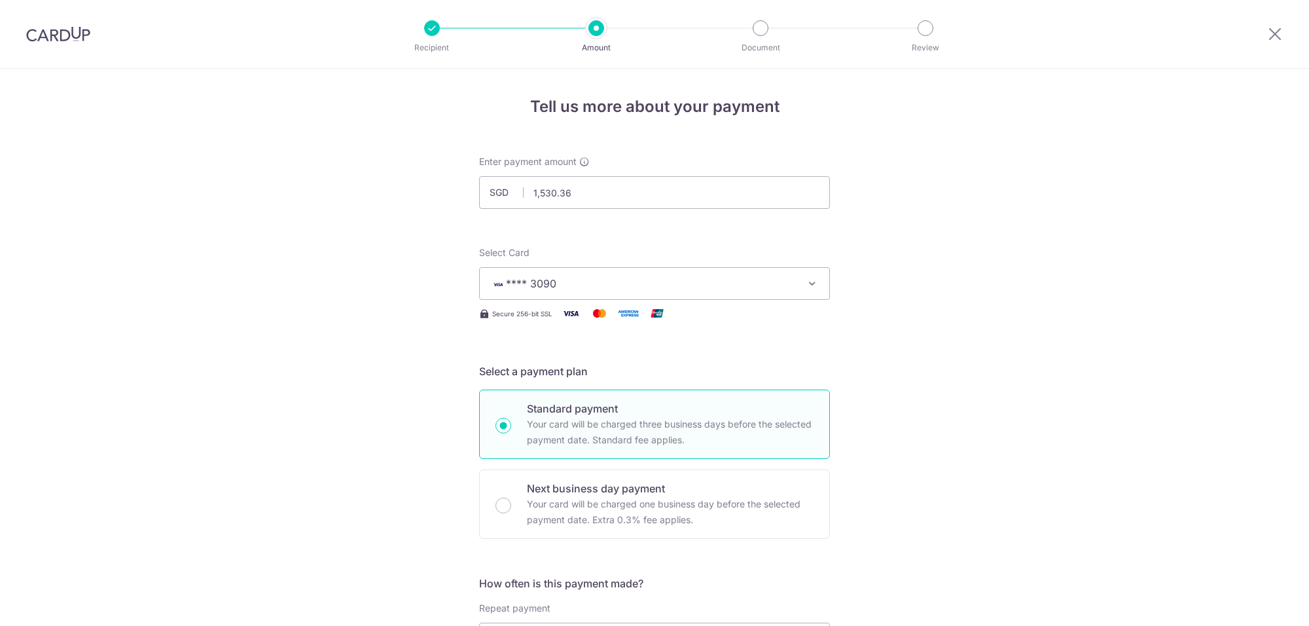
scroll to position [706, 0]
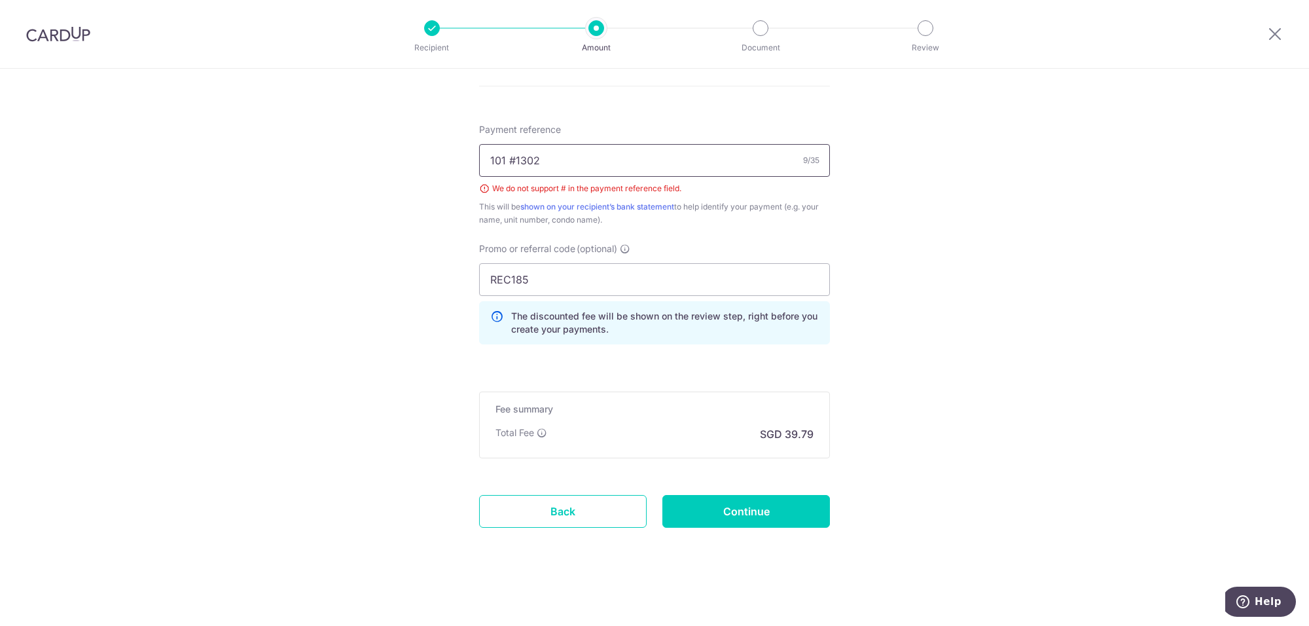
click at [596, 158] on input "101 #1302" at bounding box center [654, 160] width 351 height 33
click at [509, 157] on input "101 #1302" at bounding box center [654, 160] width 351 height 33
type input "101 13-02"
click at [721, 507] on input "Continue" at bounding box center [746, 511] width 168 height 33
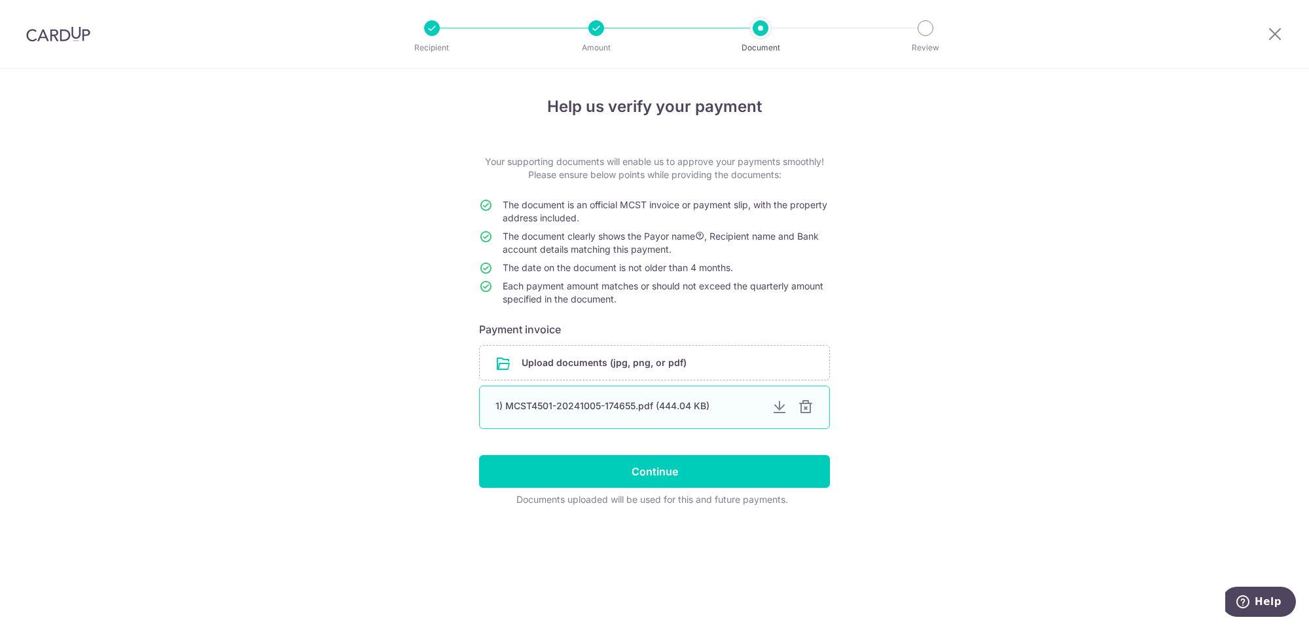
click at [807, 414] on div at bounding box center [806, 407] width 16 height 16
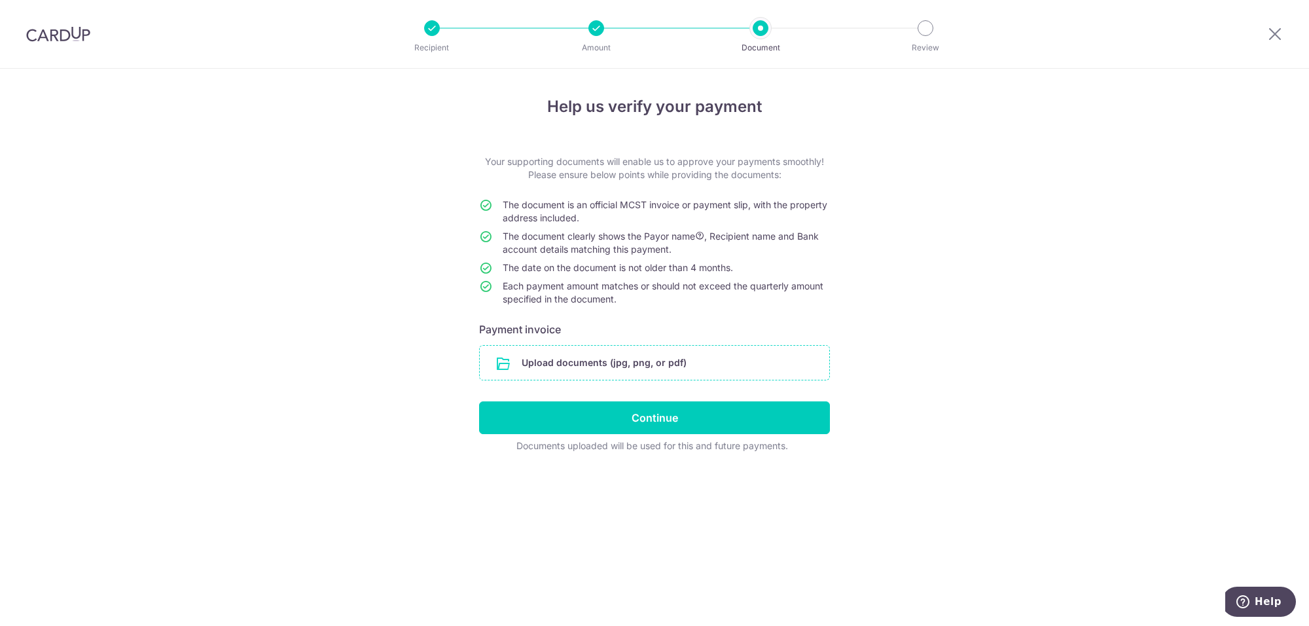
click at [675, 349] on input "file" at bounding box center [654, 363] width 349 height 34
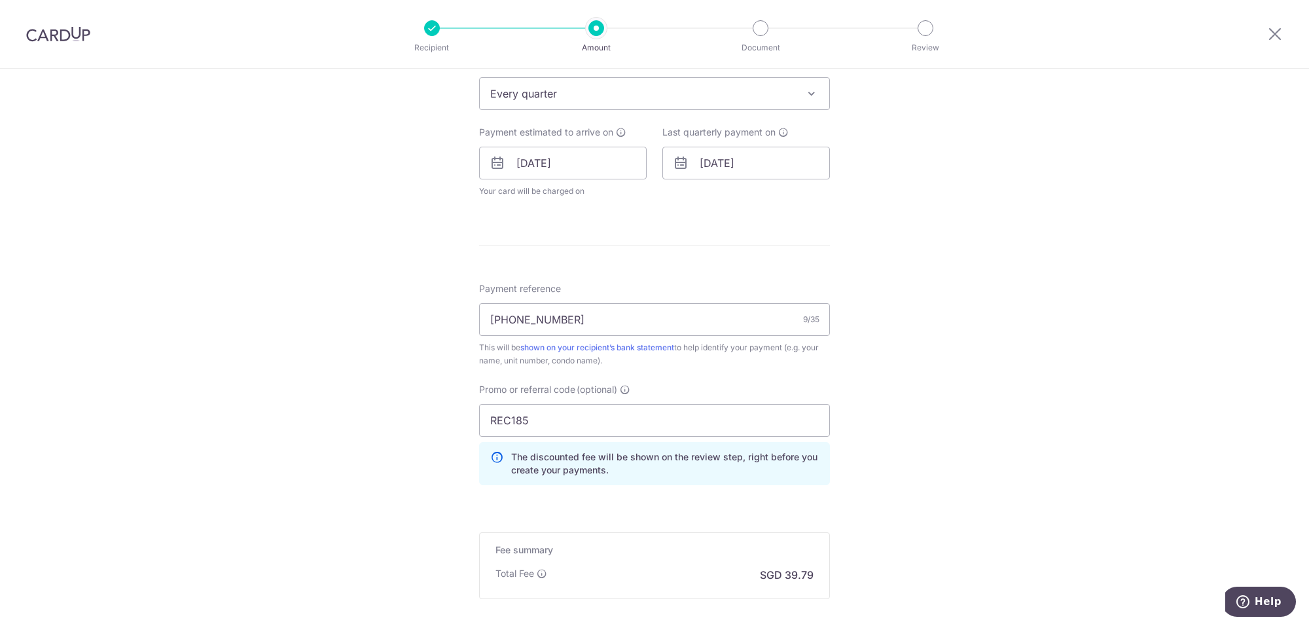
scroll to position [599, 0]
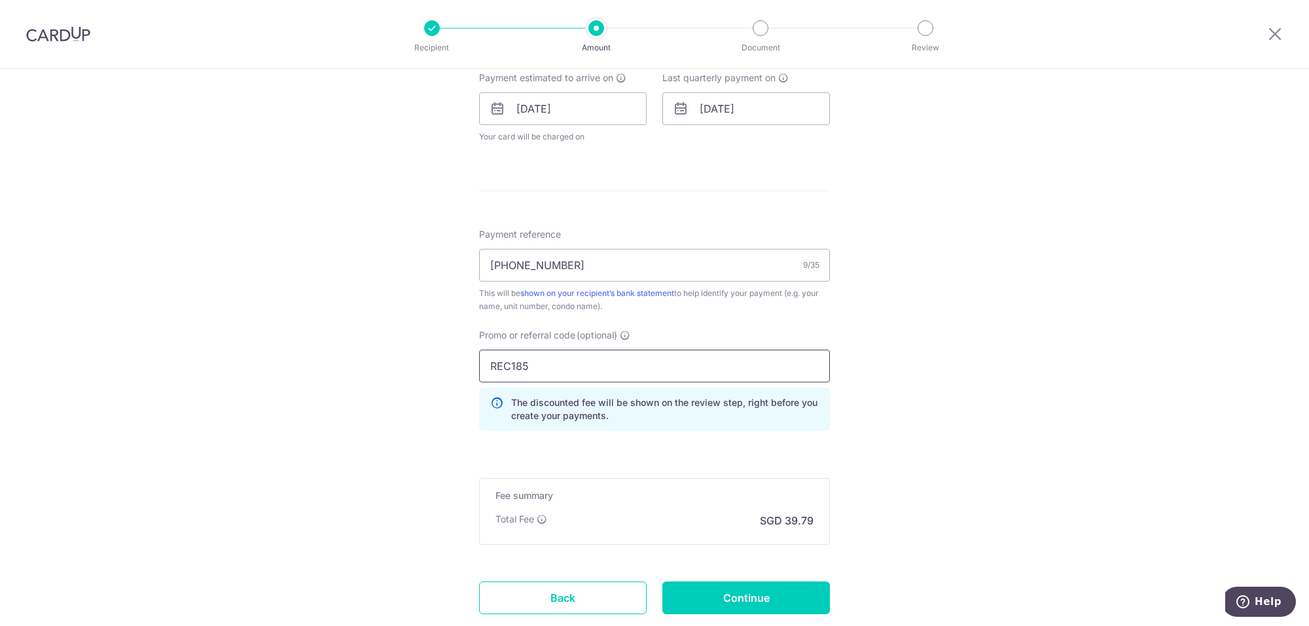
drag, startPoint x: 553, startPoint y: 371, endPoint x: 414, endPoint y: 366, distance: 138.8
click at [414, 366] on div "Tell us more about your payment Enter payment amount SGD 1,530.36 1530.36 Selec…" at bounding box center [654, 90] width 1309 height 1243
paste input "3HOME25R"
type input "3HOME25R"
click at [706, 596] on input "Continue" at bounding box center [746, 597] width 168 height 33
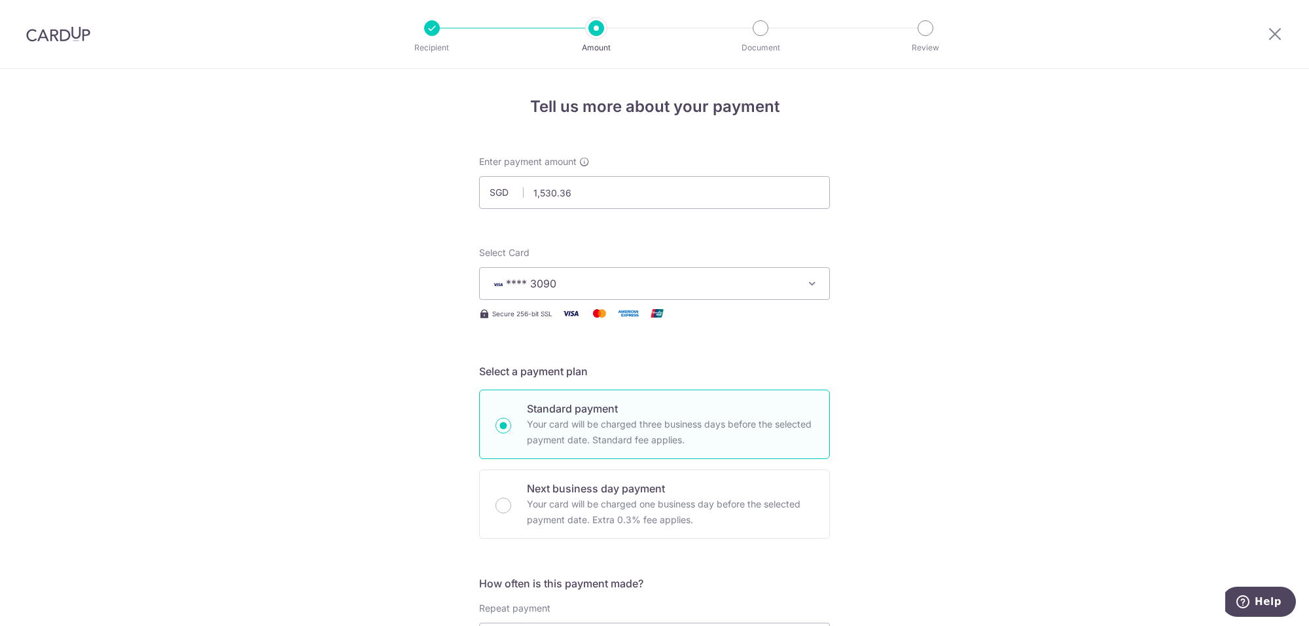
scroll to position [706, 0]
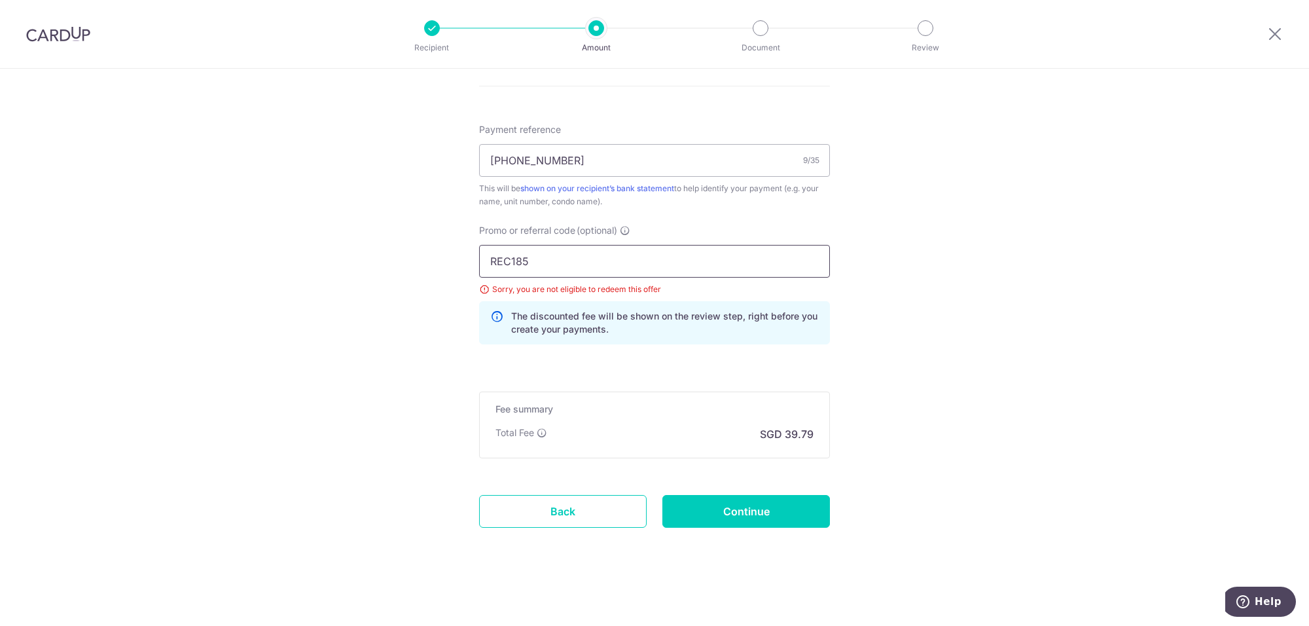
drag, startPoint x: 529, startPoint y: 252, endPoint x: 439, endPoint y: 251, distance: 89.7
paste input "3HOME25R"
type input "3HOME25R"
click at [724, 524] on input "Continue" at bounding box center [746, 511] width 168 height 33
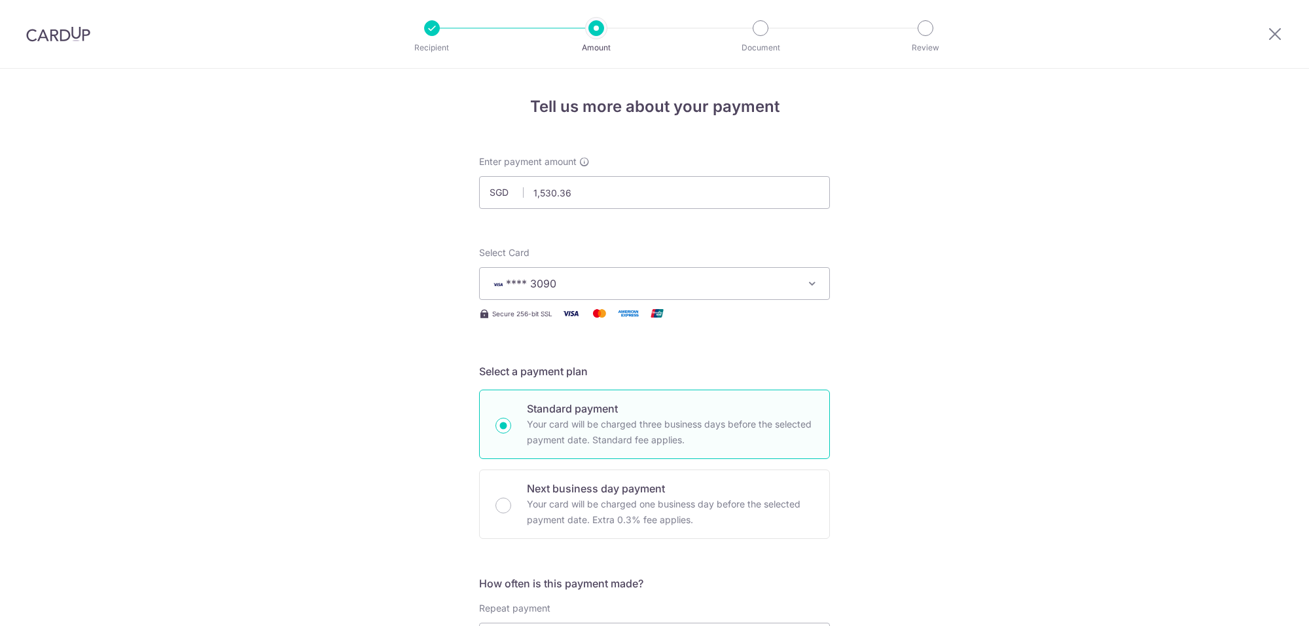
scroll to position [706, 0]
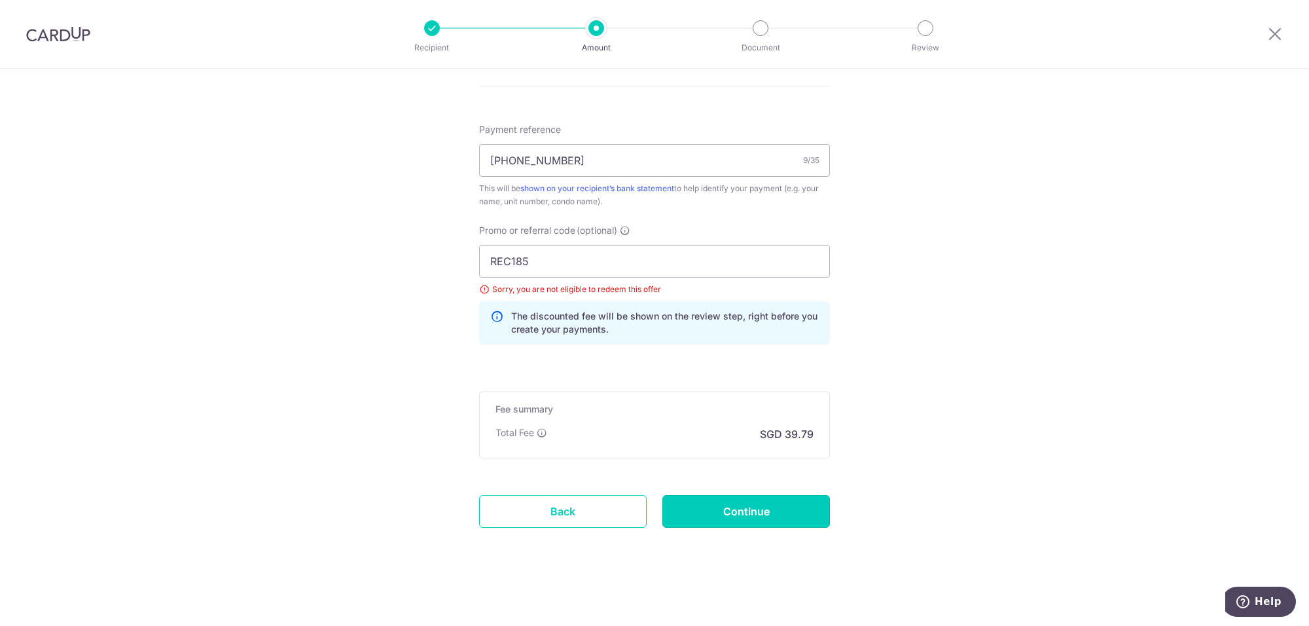
click at [724, 524] on input "Continue" at bounding box center [746, 511] width 168 height 33
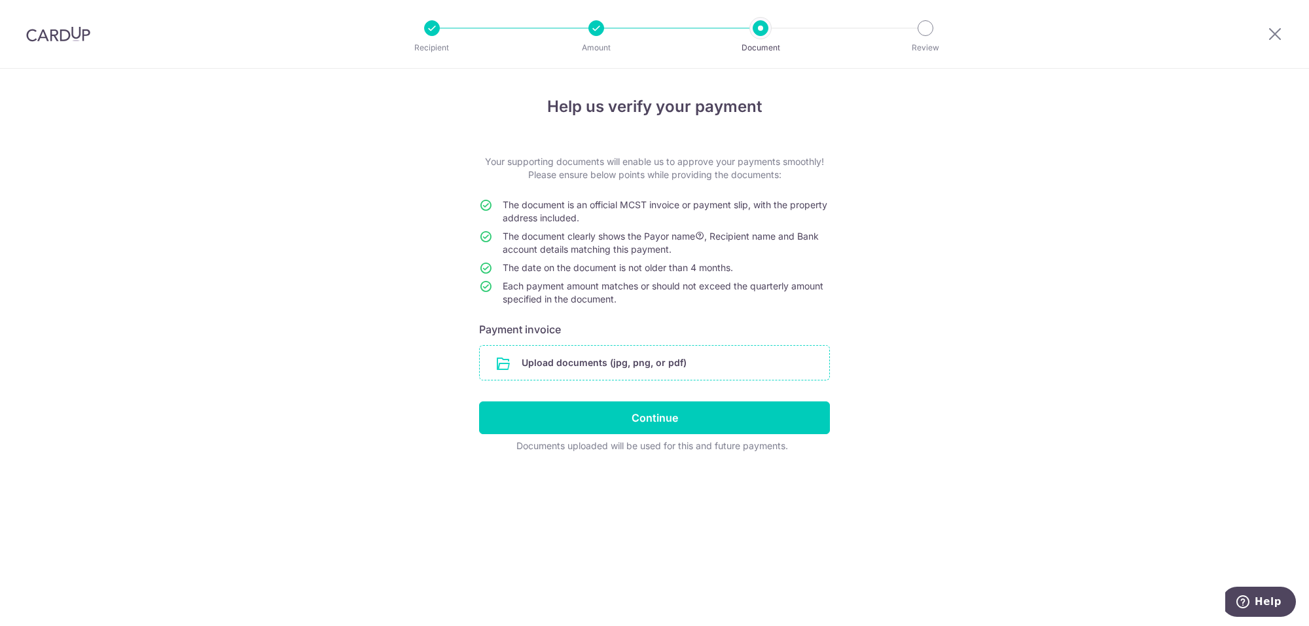
click at [640, 359] on input "file" at bounding box center [654, 363] width 349 height 34
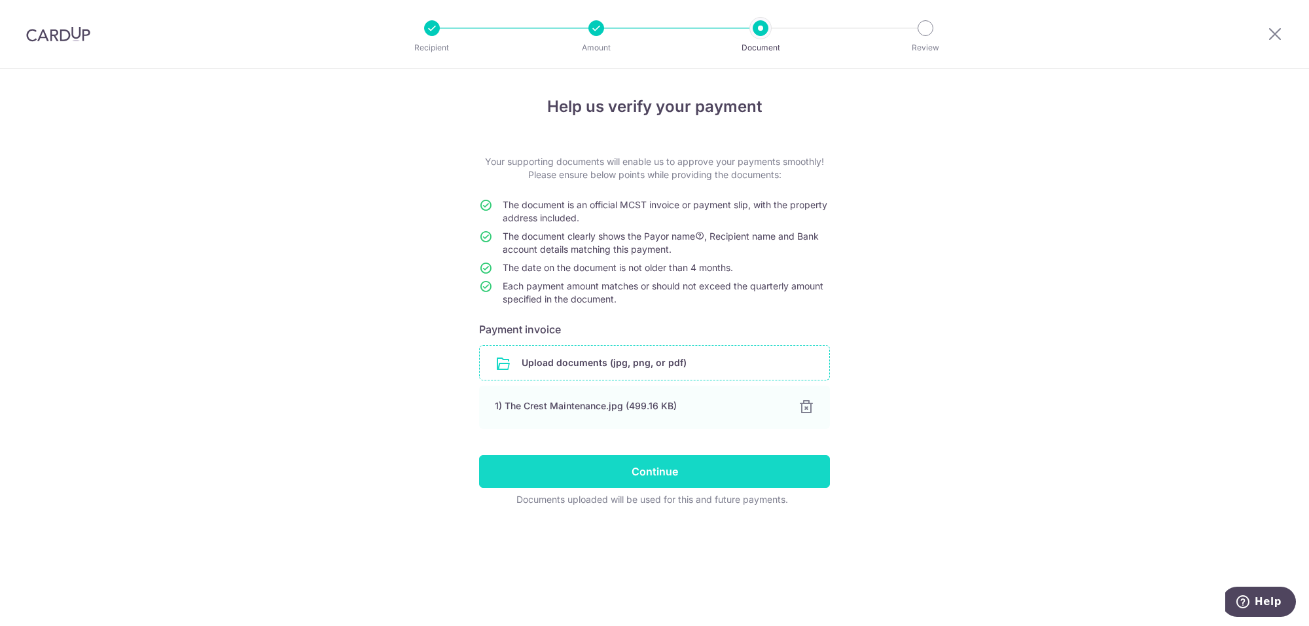
click at [578, 469] on input "Continue" at bounding box center [654, 471] width 351 height 33
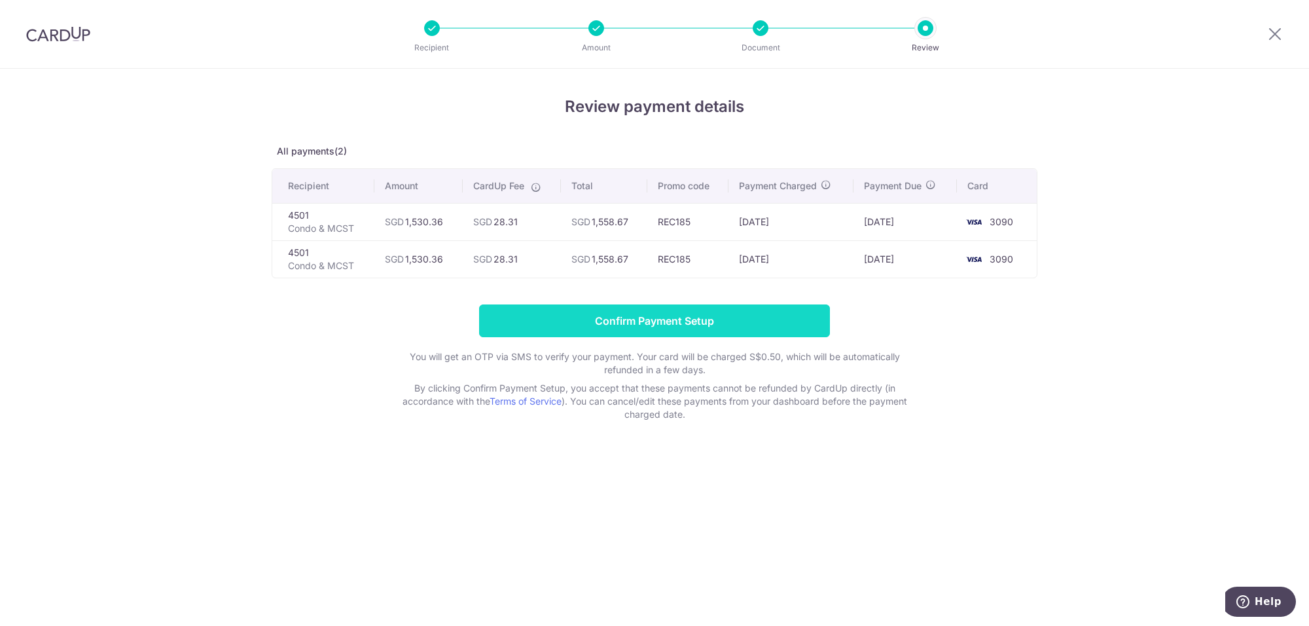
click at [614, 335] on input "Confirm Payment Setup" at bounding box center [654, 320] width 351 height 33
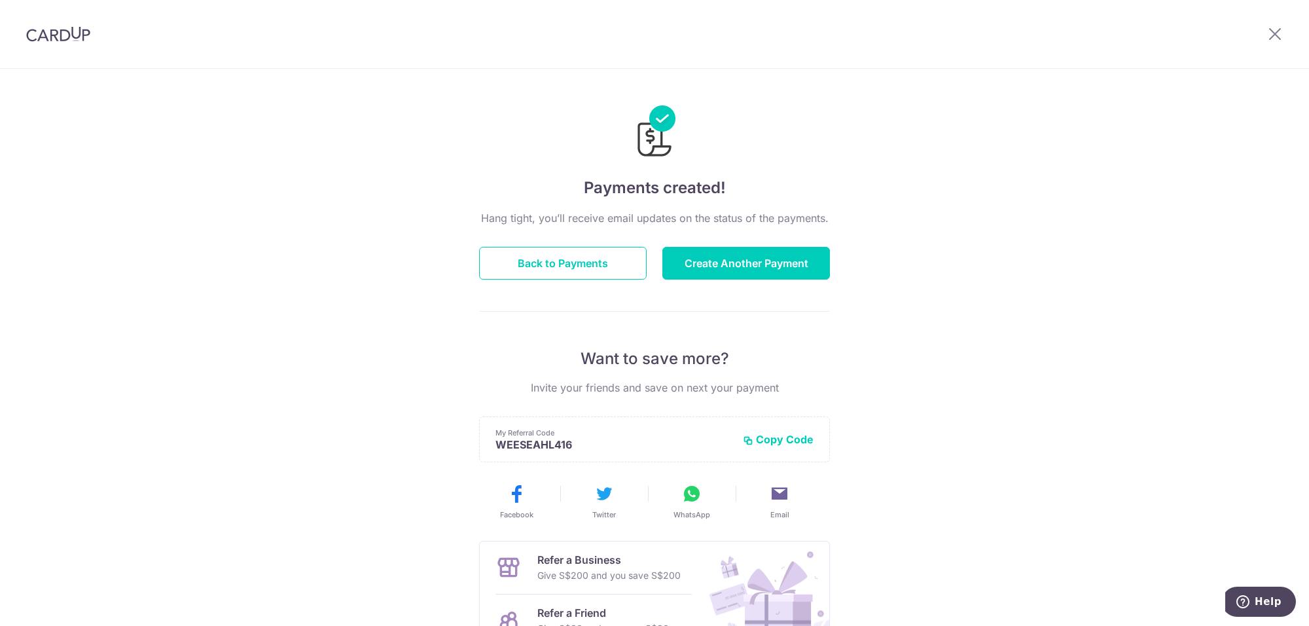
click at [580, 283] on div "Hang tight, you’ll receive email updates on the status of the payments. Back to…" at bounding box center [654, 458] width 351 height 496
click at [582, 259] on button "Back to Payments" at bounding box center [563, 263] width 168 height 33
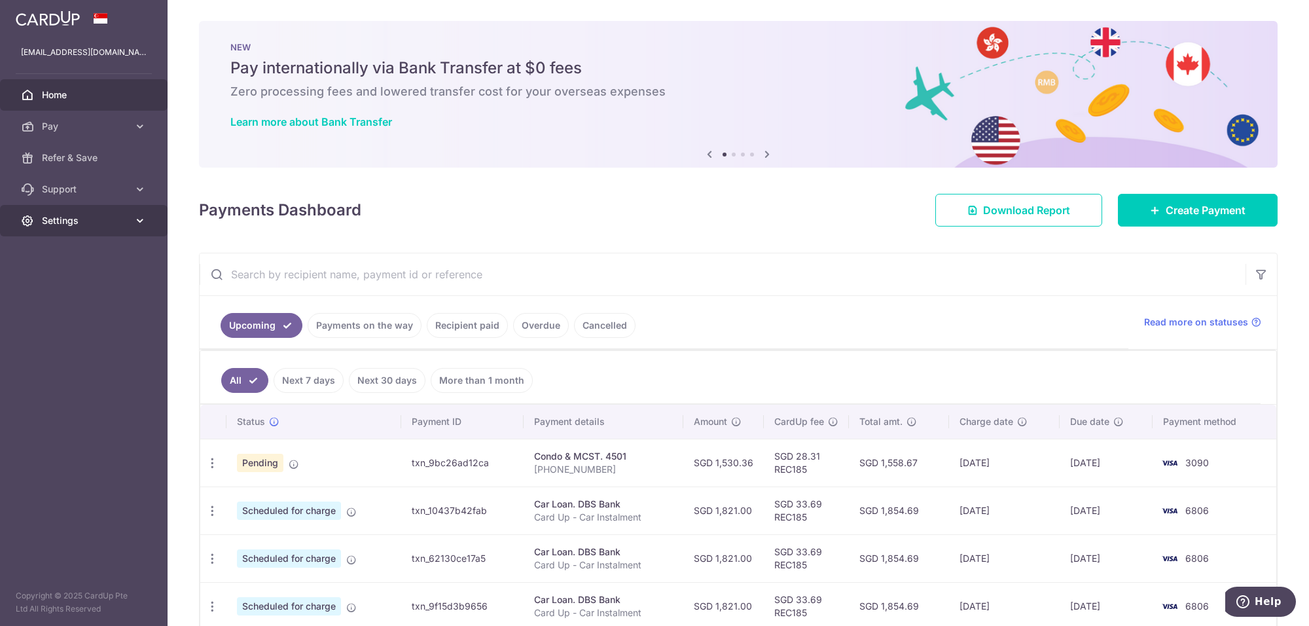
click at [90, 224] on span "Settings" at bounding box center [85, 220] width 86 height 13
click at [60, 283] on span "Logout" at bounding box center [85, 283] width 86 height 13
